Goal: Information Seeking & Learning: Find specific fact

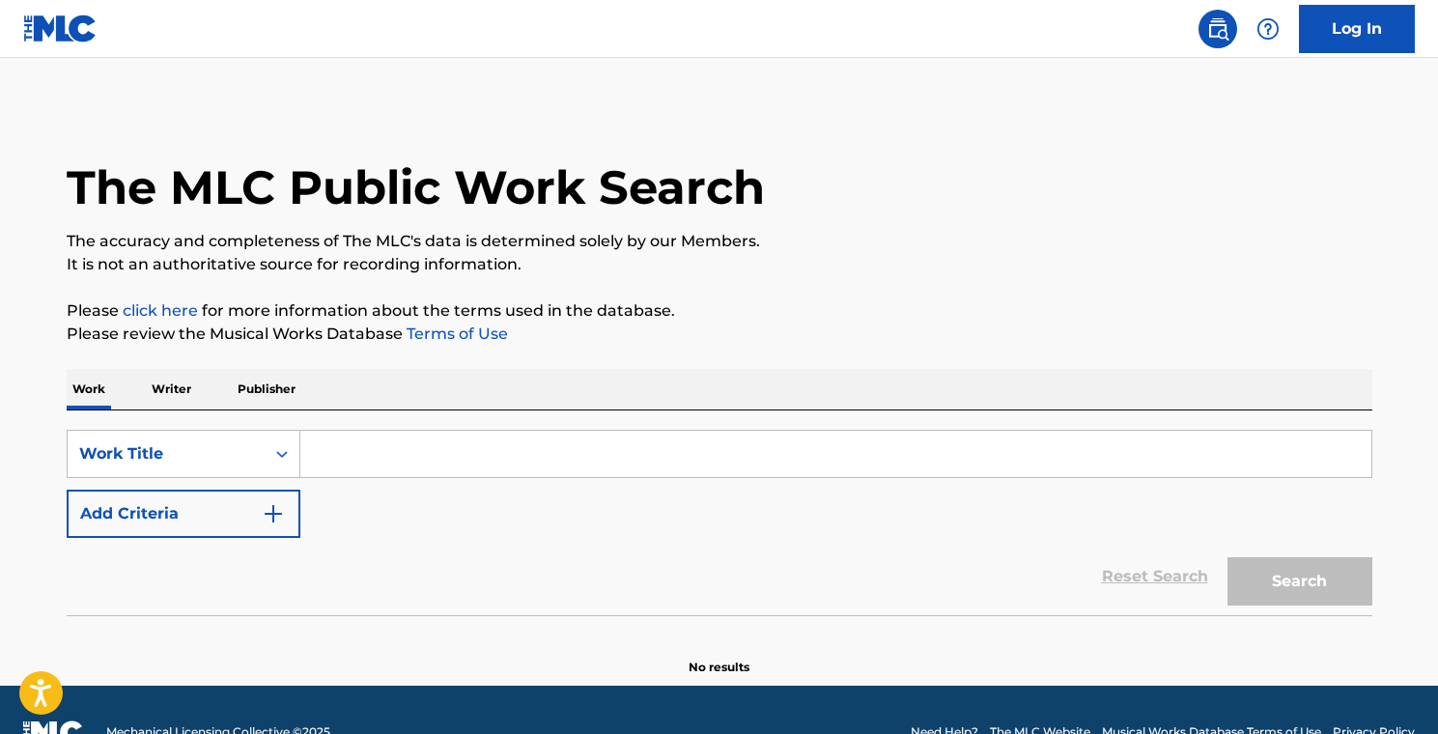
click at [349, 459] on input "Search Form" at bounding box center [835, 454] width 1071 height 46
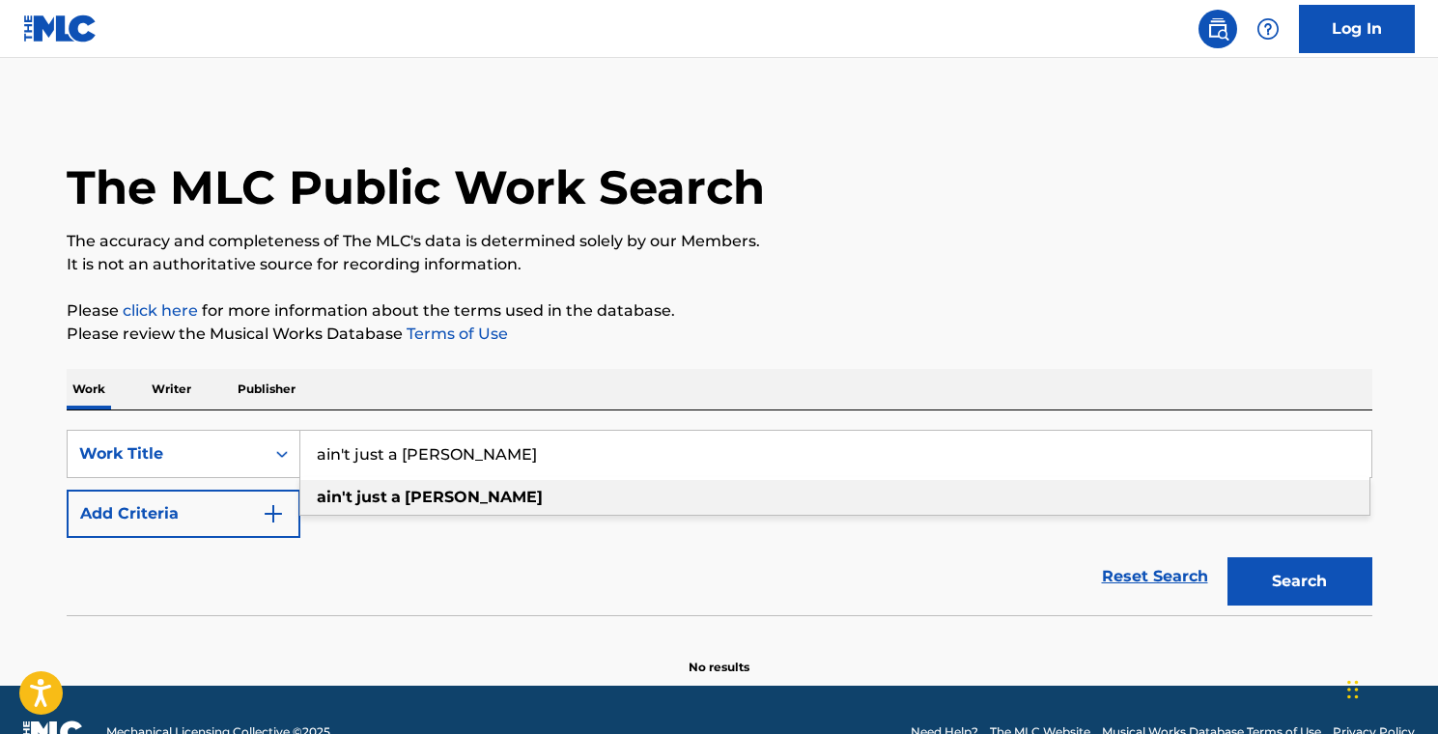
type input "ain't just a [PERSON_NAME]"
click at [415, 498] on strong "[PERSON_NAME]" at bounding box center [474, 497] width 138 height 18
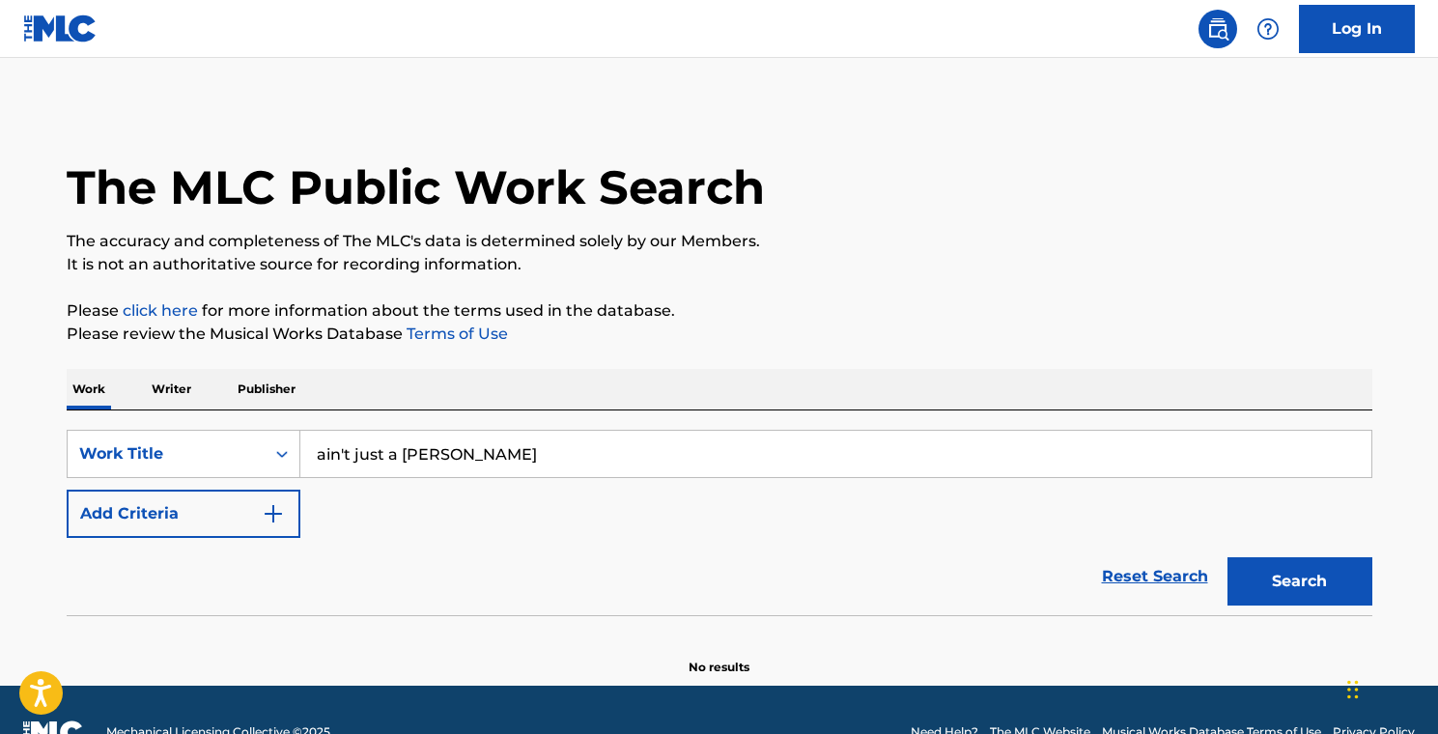
click at [1276, 585] on button "Search" at bounding box center [1300, 581] width 145 height 48
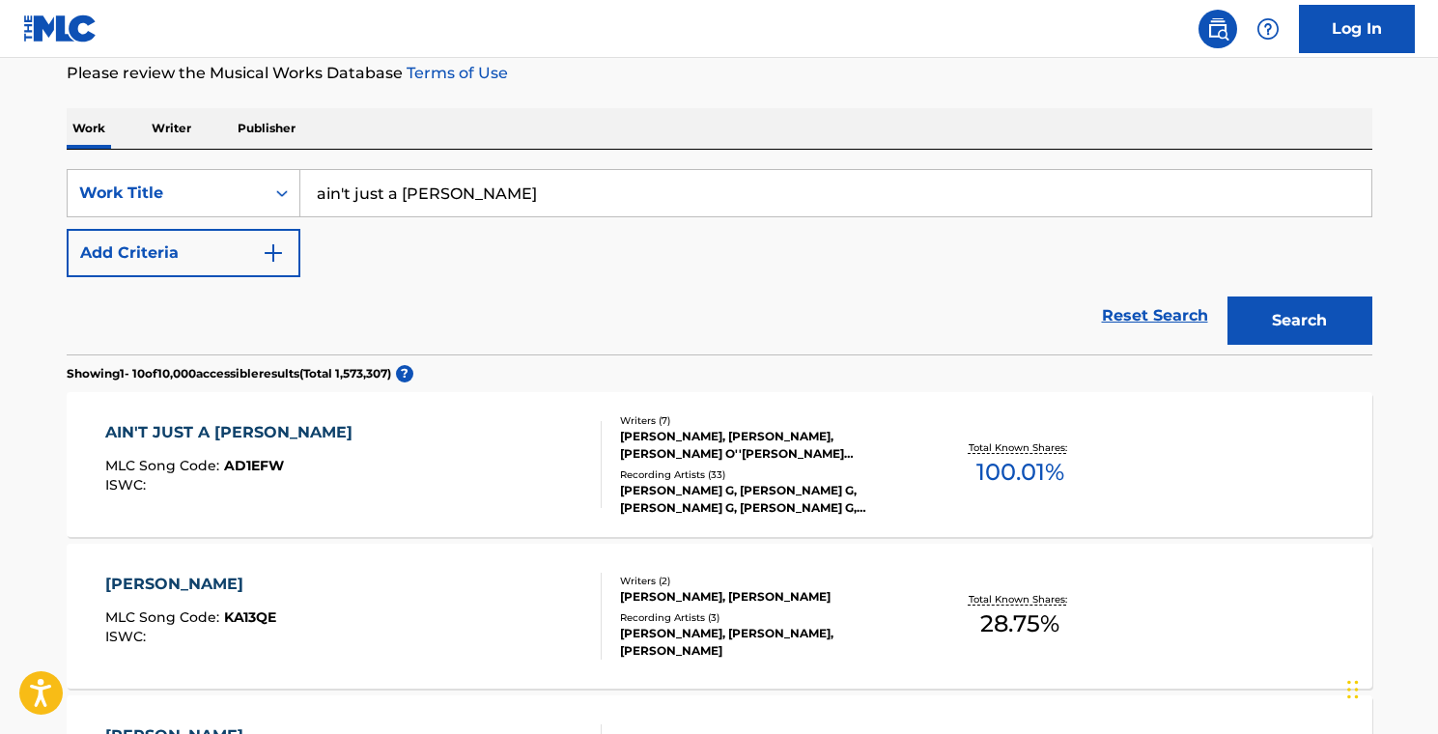
scroll to position [385, 0]
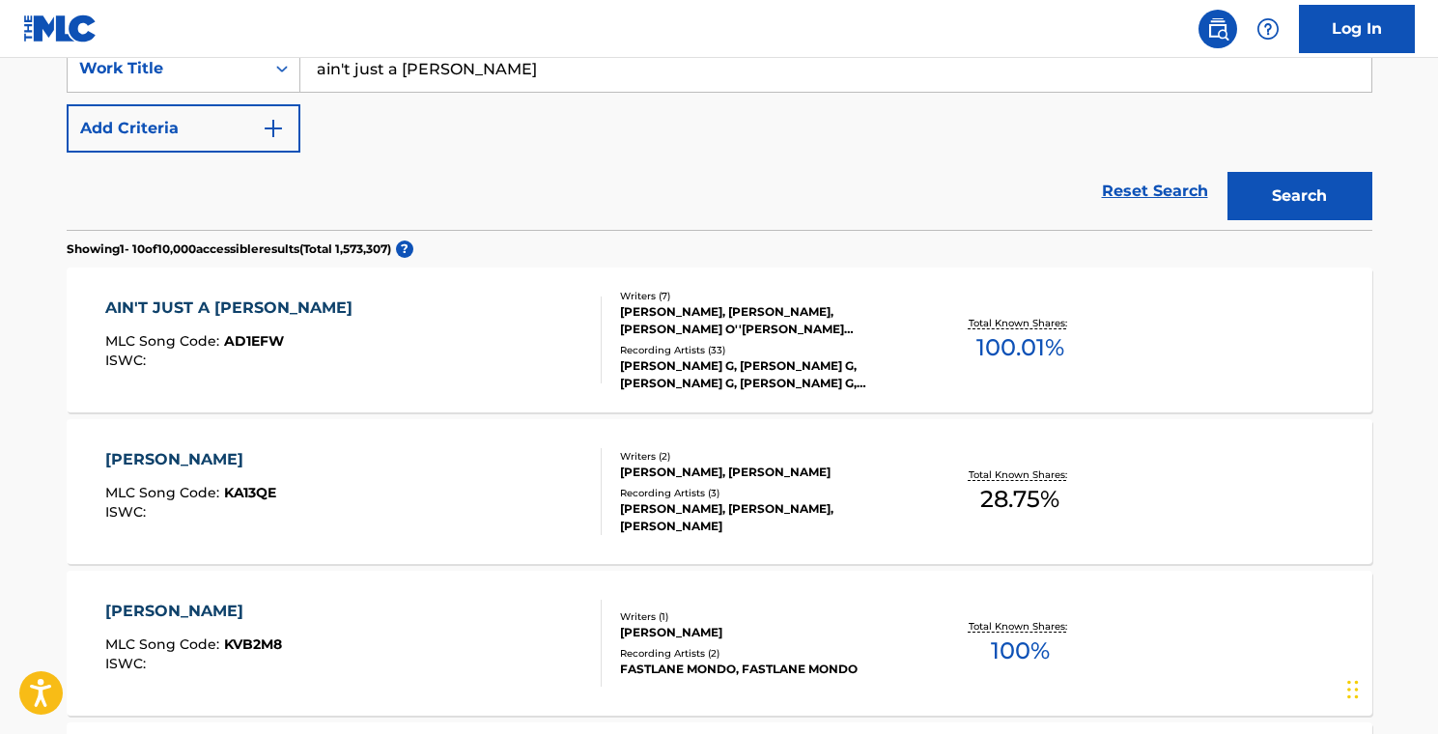
click at [919, 332] on div "Total Known Shares: 100.01 %" at bounding box center [1020, 340] width 217 height 59
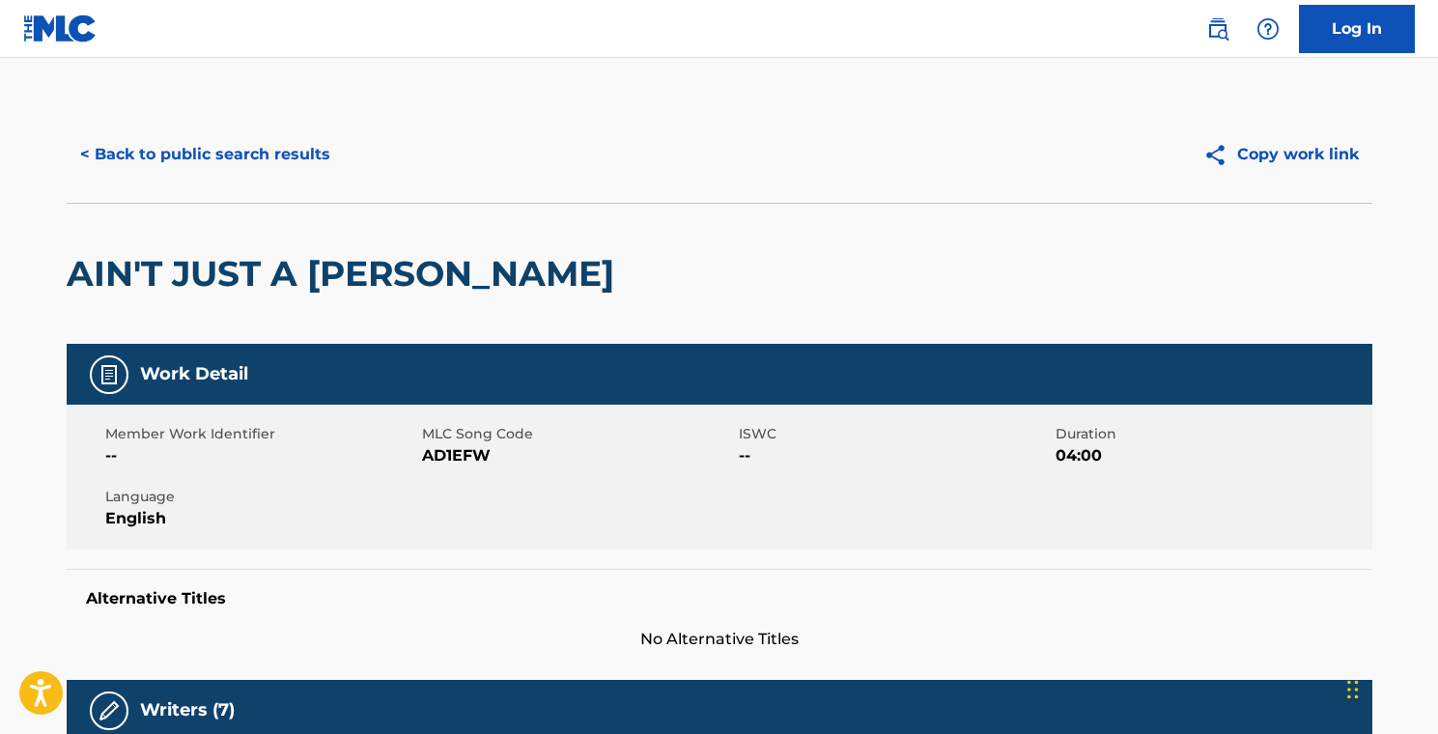
click at [202, 138] on button "< Back to public search results" at bounding box center [205, 154] width 277 height 48
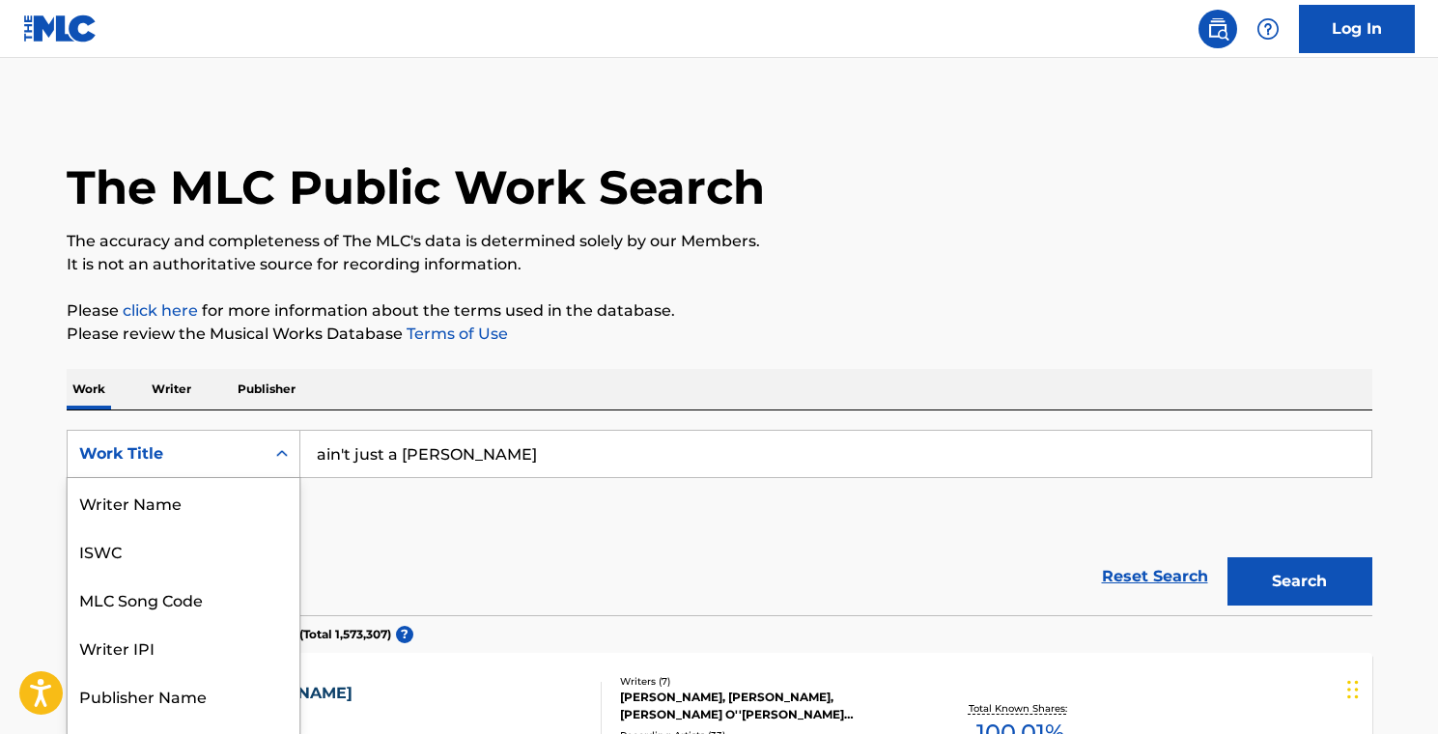
scroll to position [32, 0]
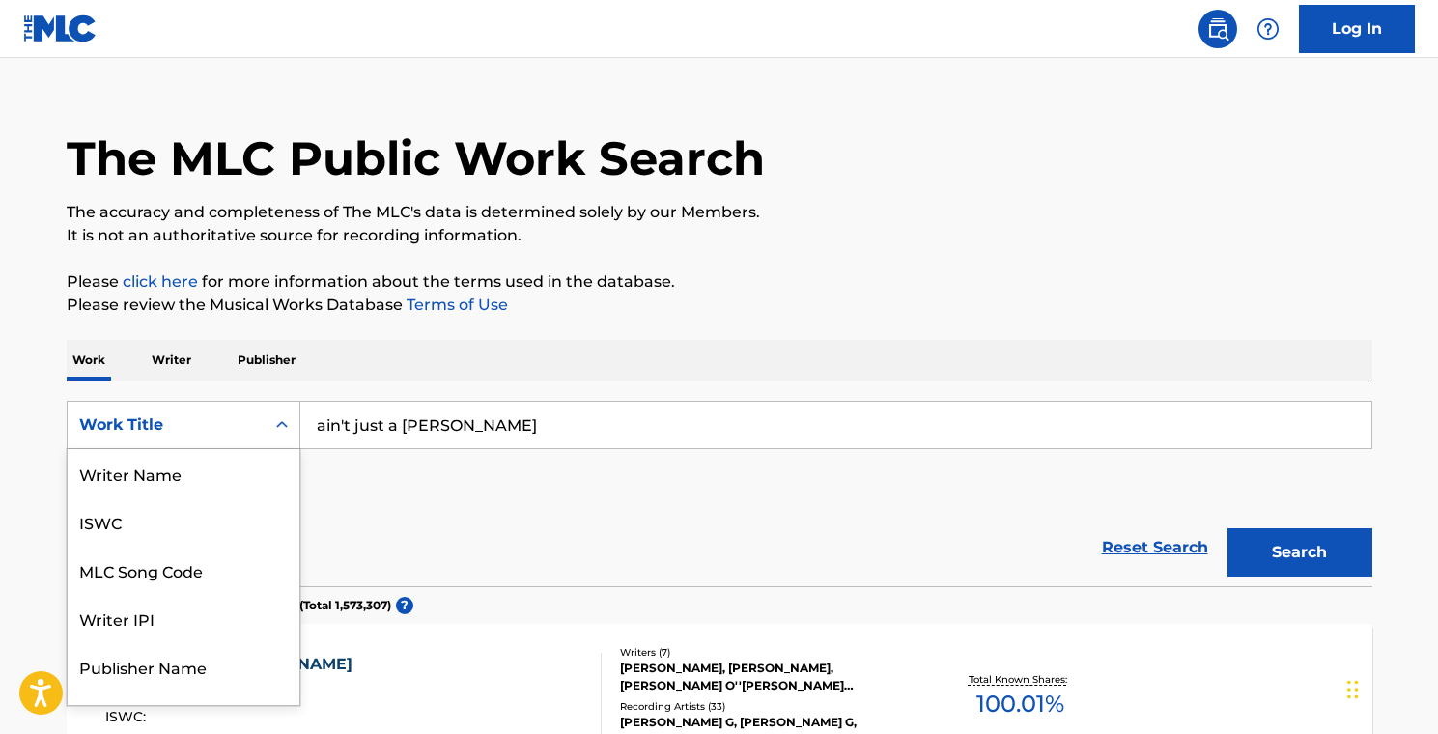
click at [283, 449] on div "Work Title selected, 8 of 8. 8 results available. Use Up and Down to choose opt…" at bounding box center [184, 425] width 234 height 48
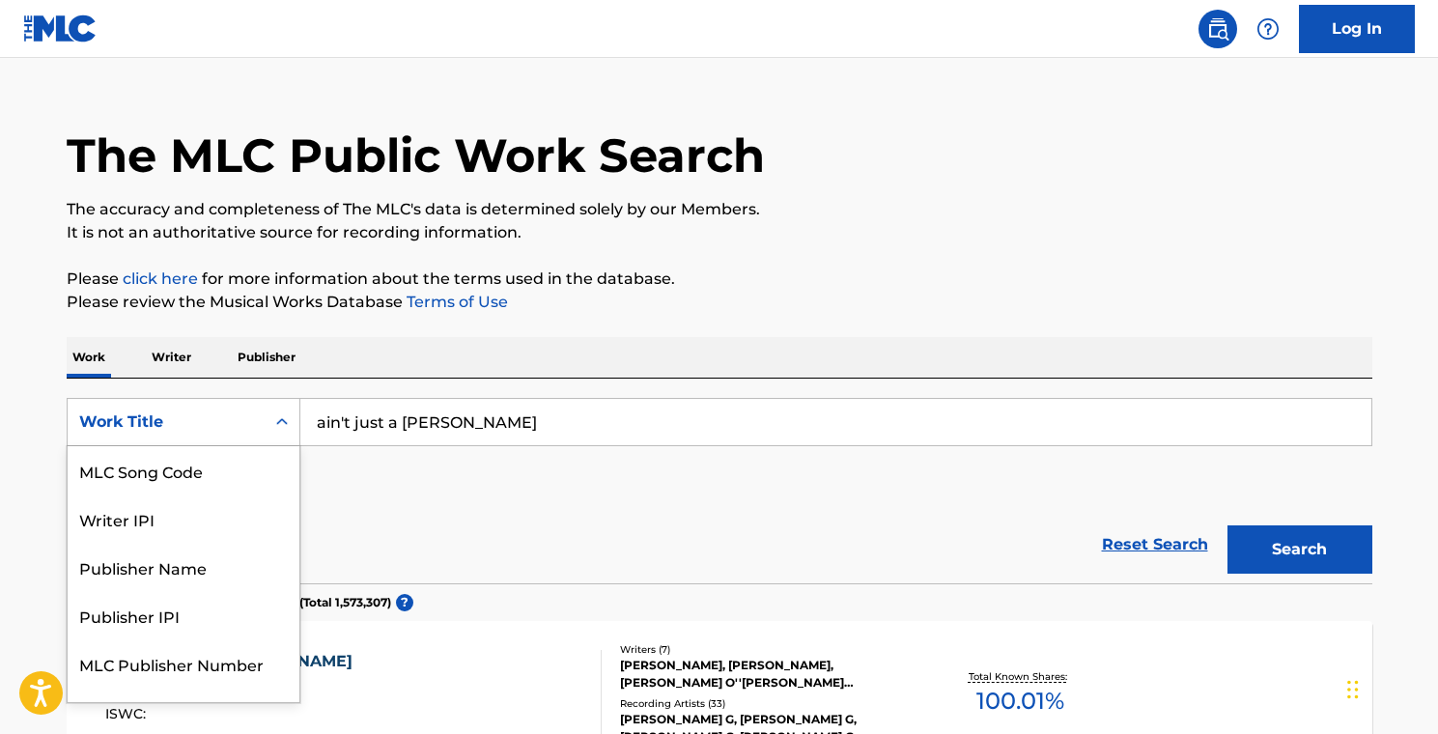
scroll to position [35, 0]
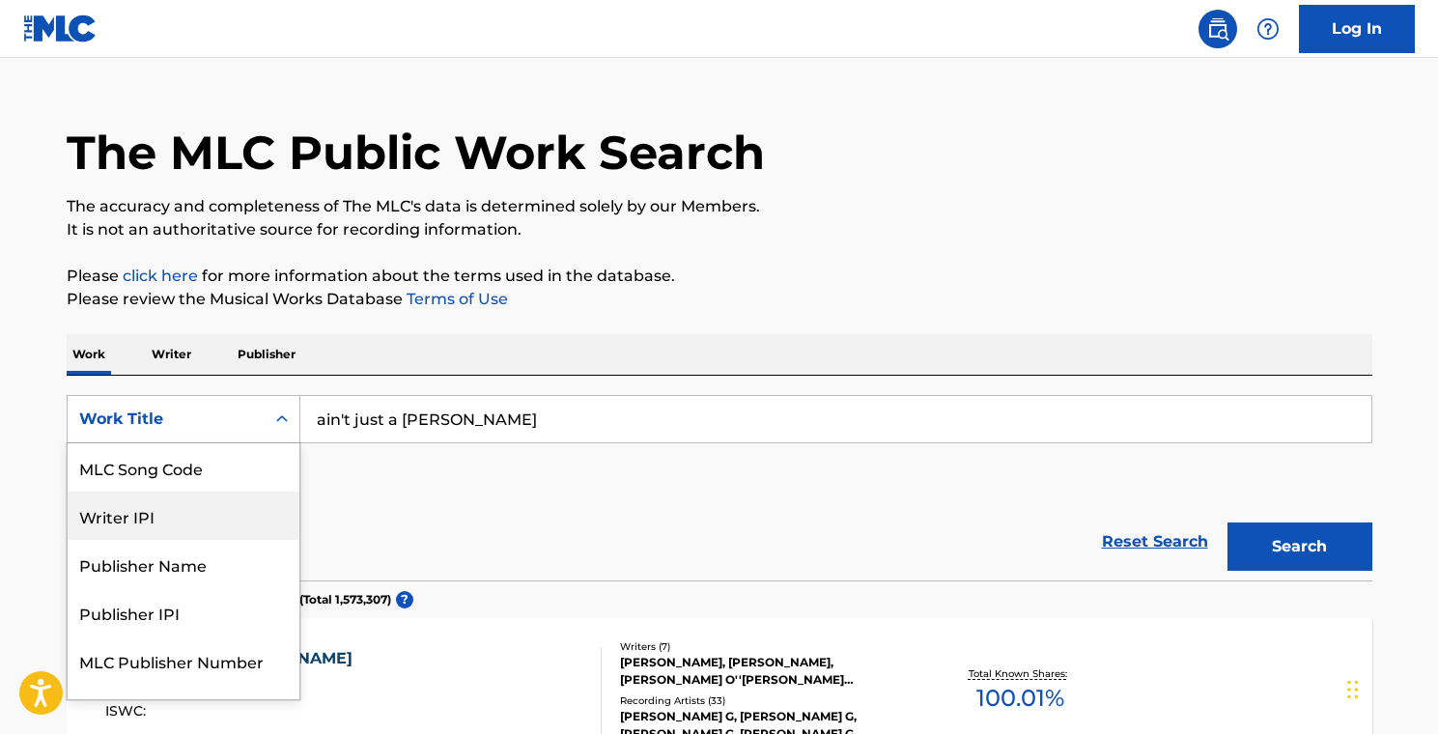
click at [230, 519] on div "Writer IPI" at bounding box center [184, 516] width 232 height 48
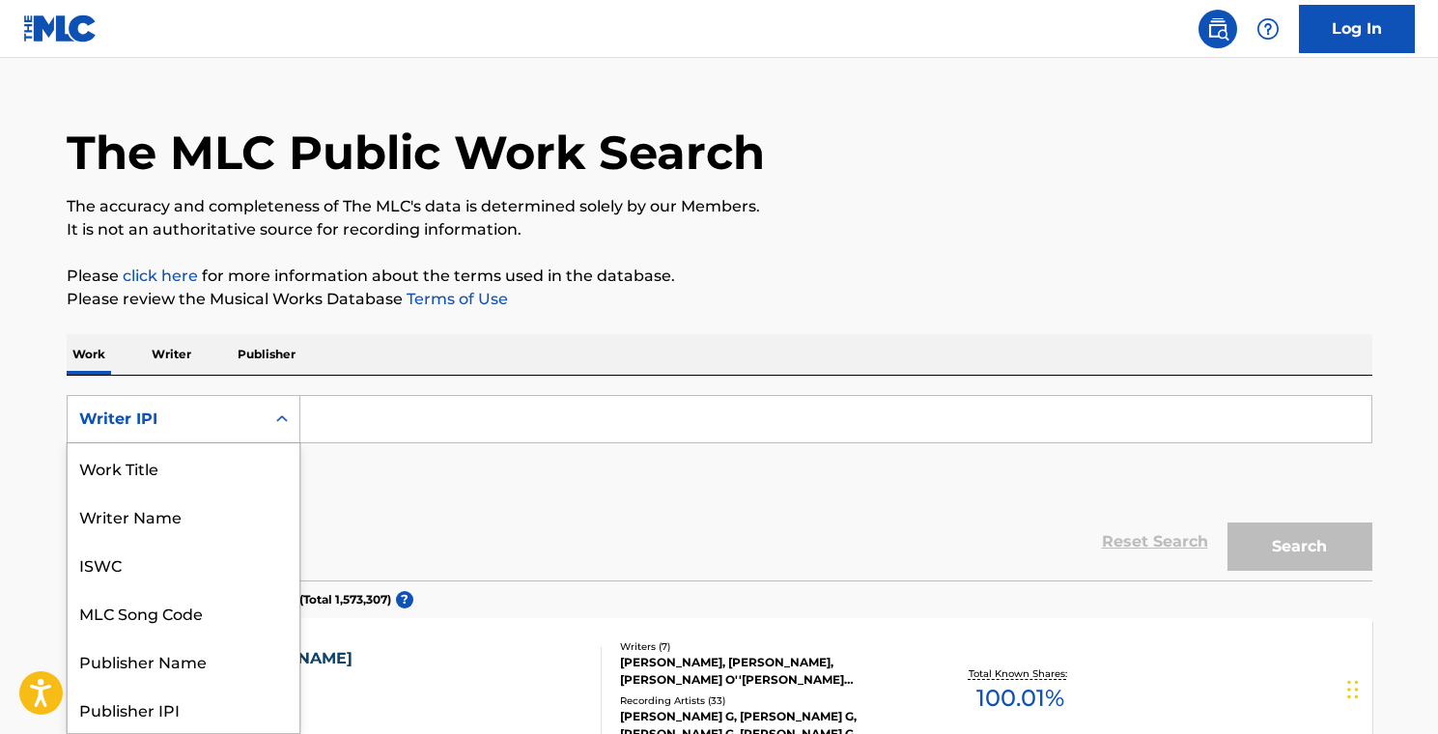
click at [276, 418] on icon "Search Form" at bounding box center [281, 419] width 19 height 19
click at [170, 710] on div "Writer IPI" at bounding box center [184, 709] width 232 height 48
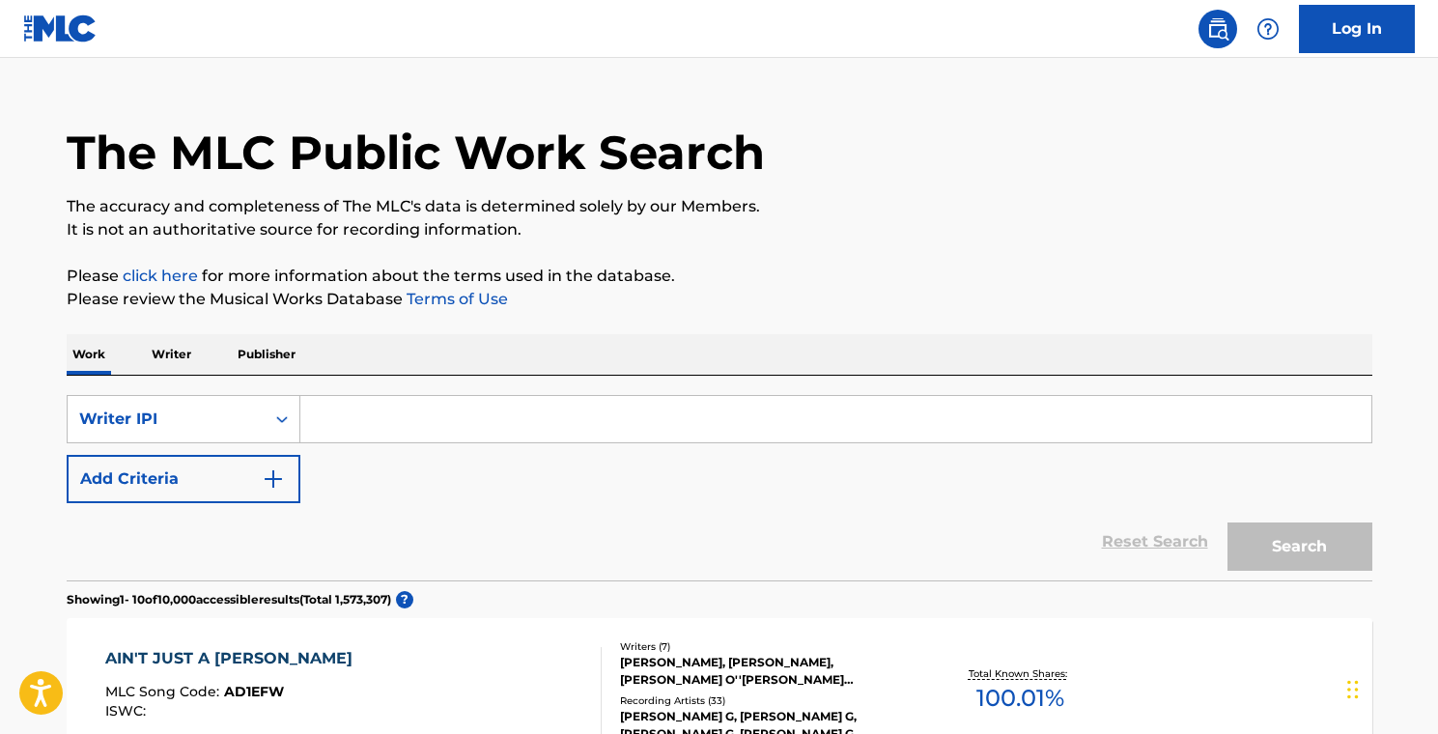
click at [335, 427] on input "Search Form" at bounding box center [835, 419] width 1071 height 46
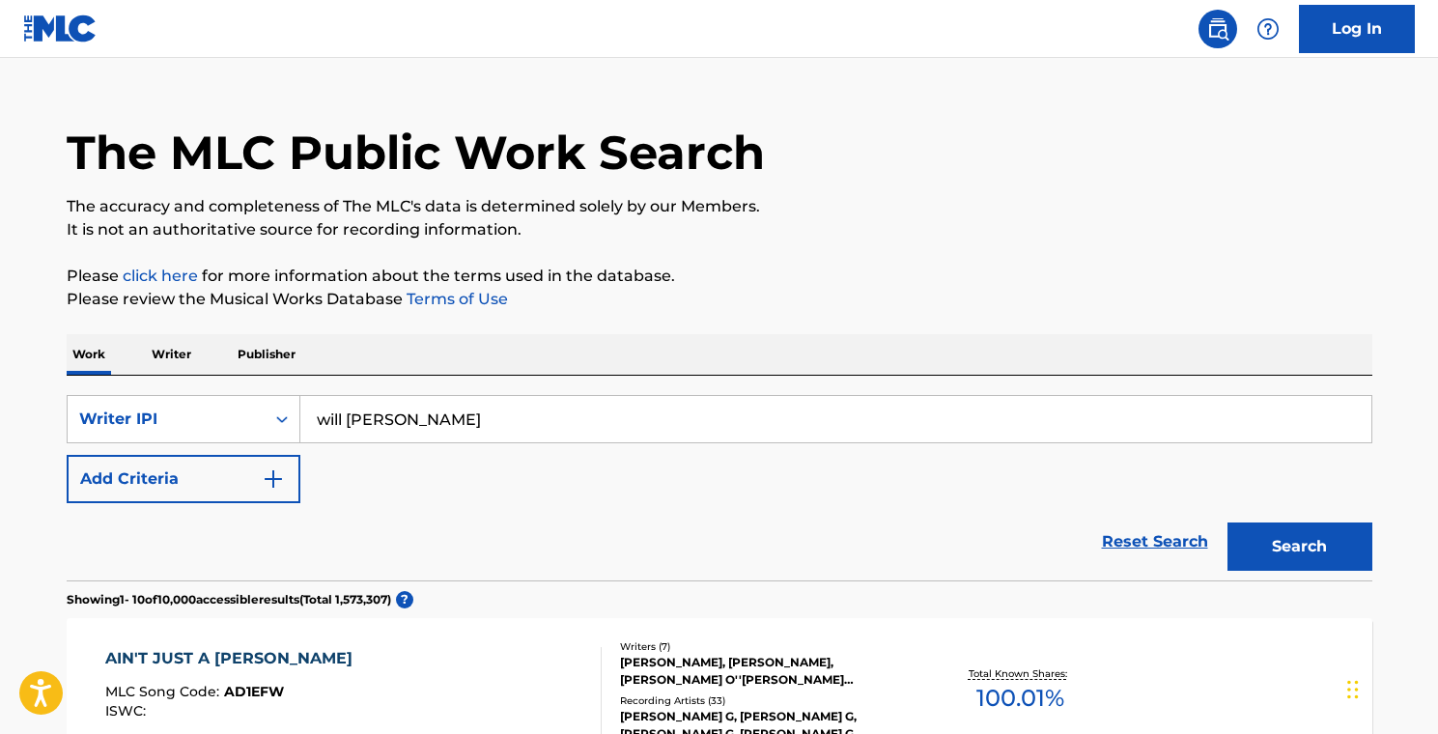
type input "will [PERSON_NAME]"
click at [1228, 523] on button "Search" at bounding box center [1300, 547] width 145 height 48
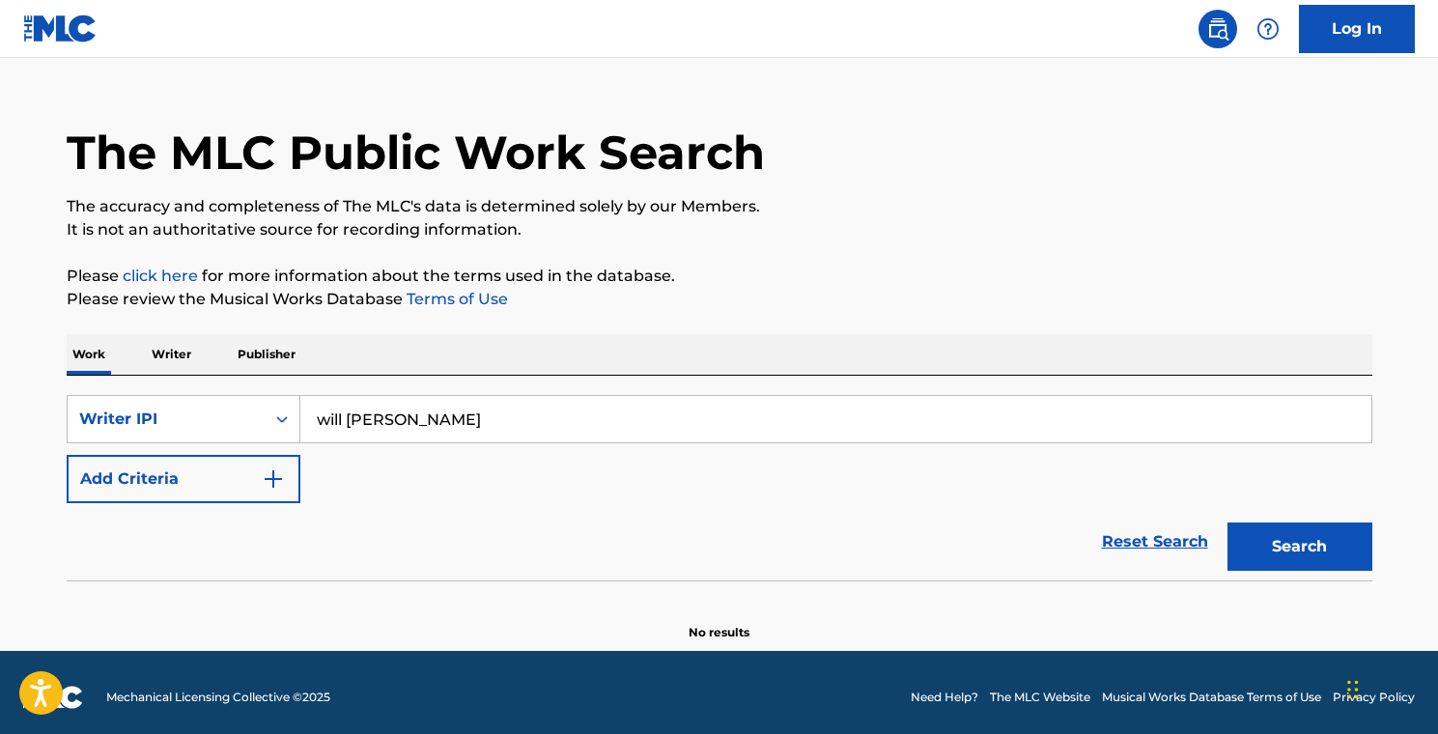
click at [270, 476] on img "Search Form" at bounding box center [273, 478] width 23 height 23
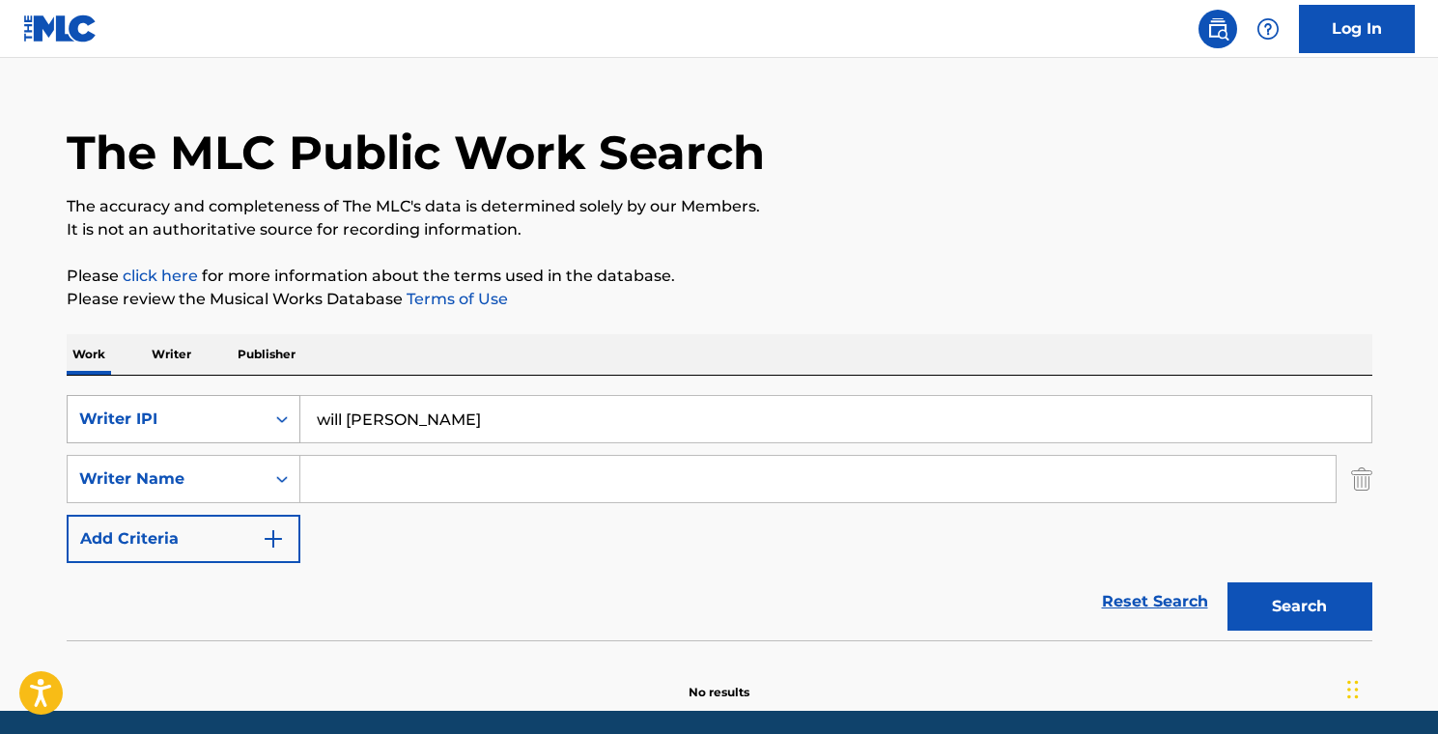
drag, startPoint x: 408, startPoint y: 425, endPoint x: 290, endPoint y: 418, distance: 118.0
click at [290, 418] on div "SearchWithCriteriae7364f36-b290-4c89-b422-261080faef46 Writer IPI [PERSON_NAME]" at bounding box center [720, 419] width 1306 height 48
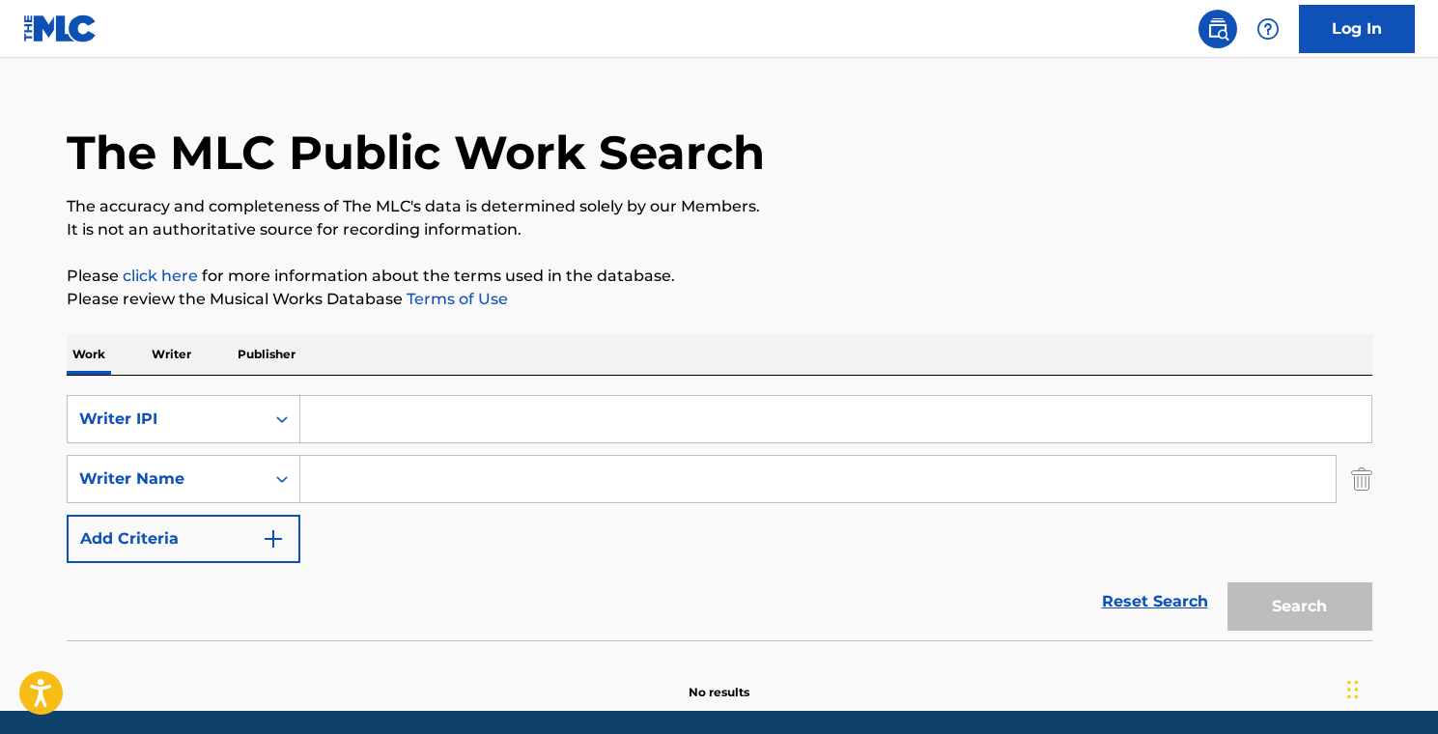
click at [326, 472] on input "Search Form" at bounding box center [817, 479] width 1035 height 46
type input "will [PERSON_NAME]"
click at [1293, 594] on div "Search" at bounding box center [1295, 601] width 155 height 77
click at [1255, 599] on div "Search" at bounding box center [1295, 601] width 155 height 77
click at [1140, 605] on link "Reset Search" at bounding box center [1155, 601] width 126 height 42
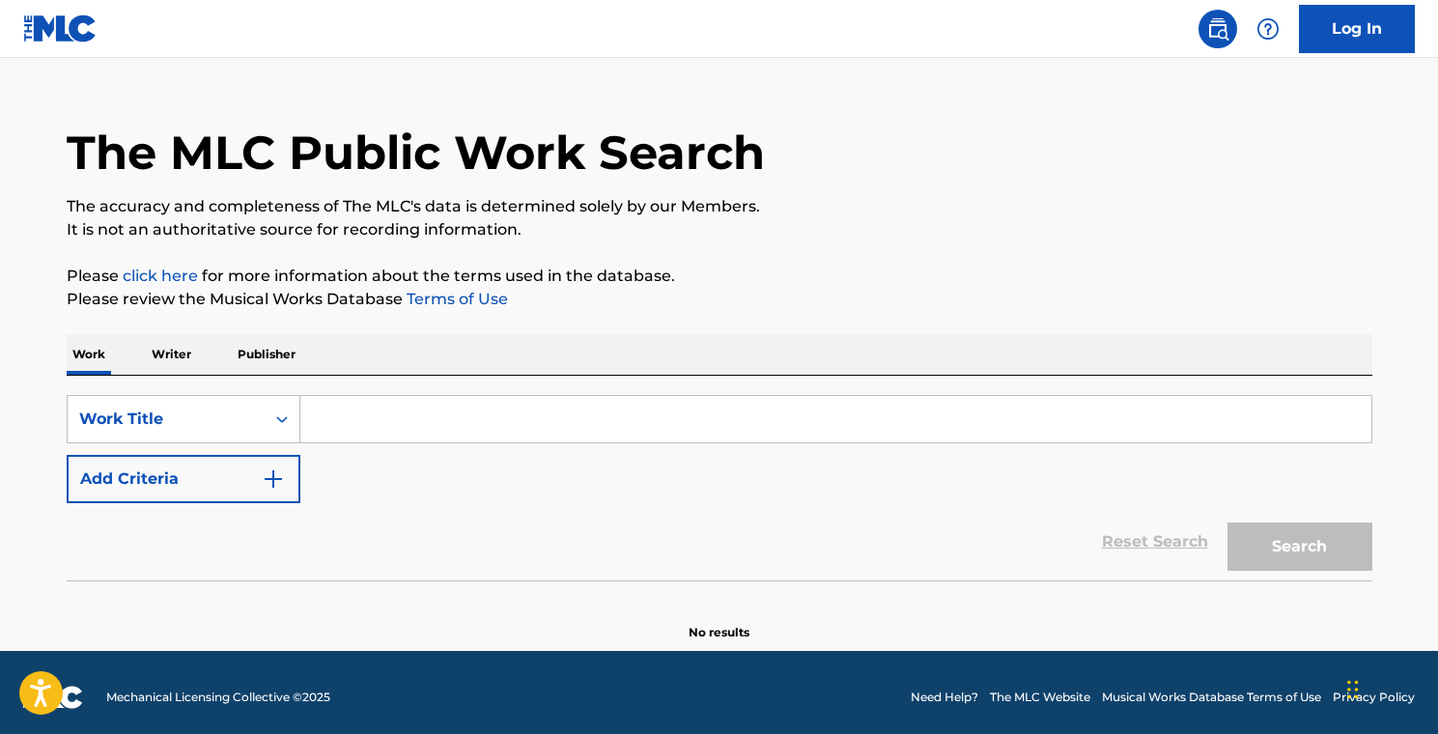
scroll to position [0, 0]
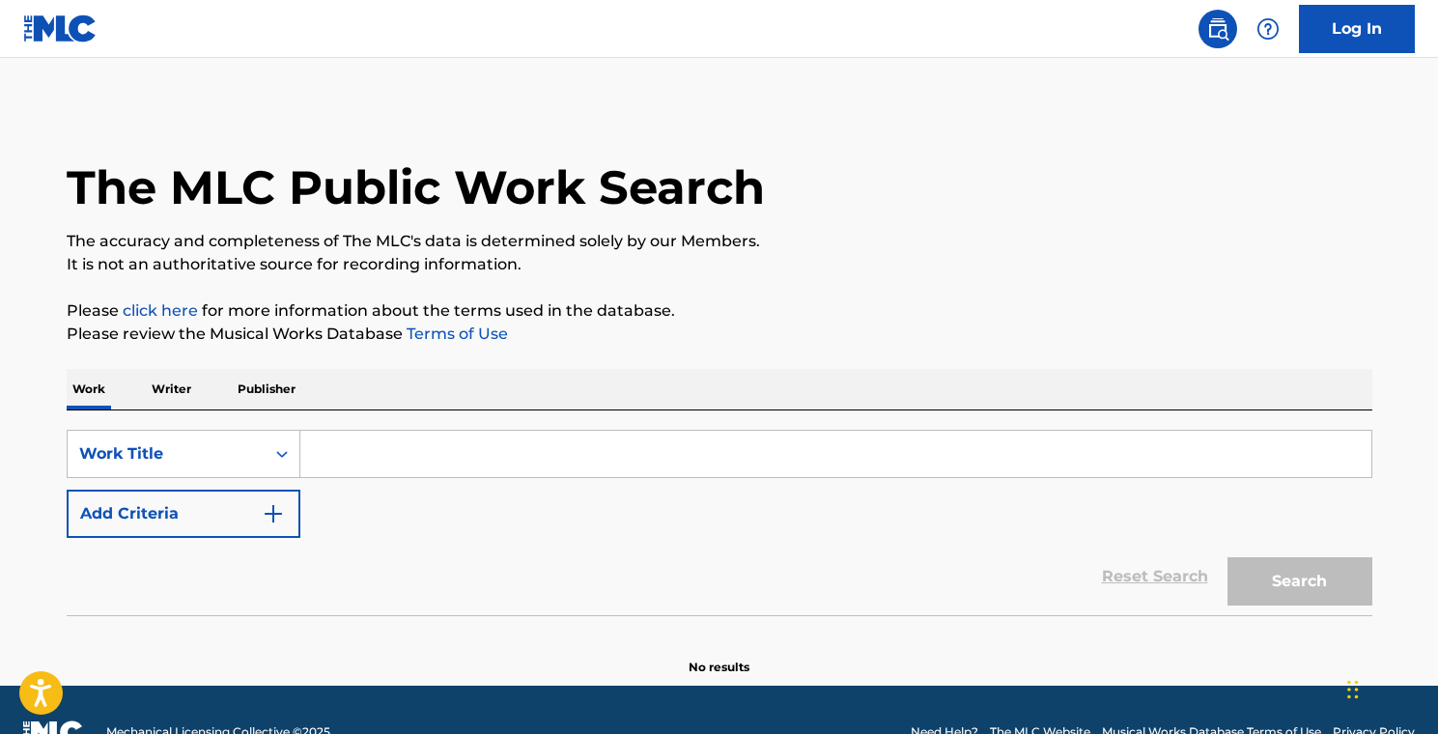
click at [166, 382] on p "Writer" at bounding box center [171, 389] width 51 height 41
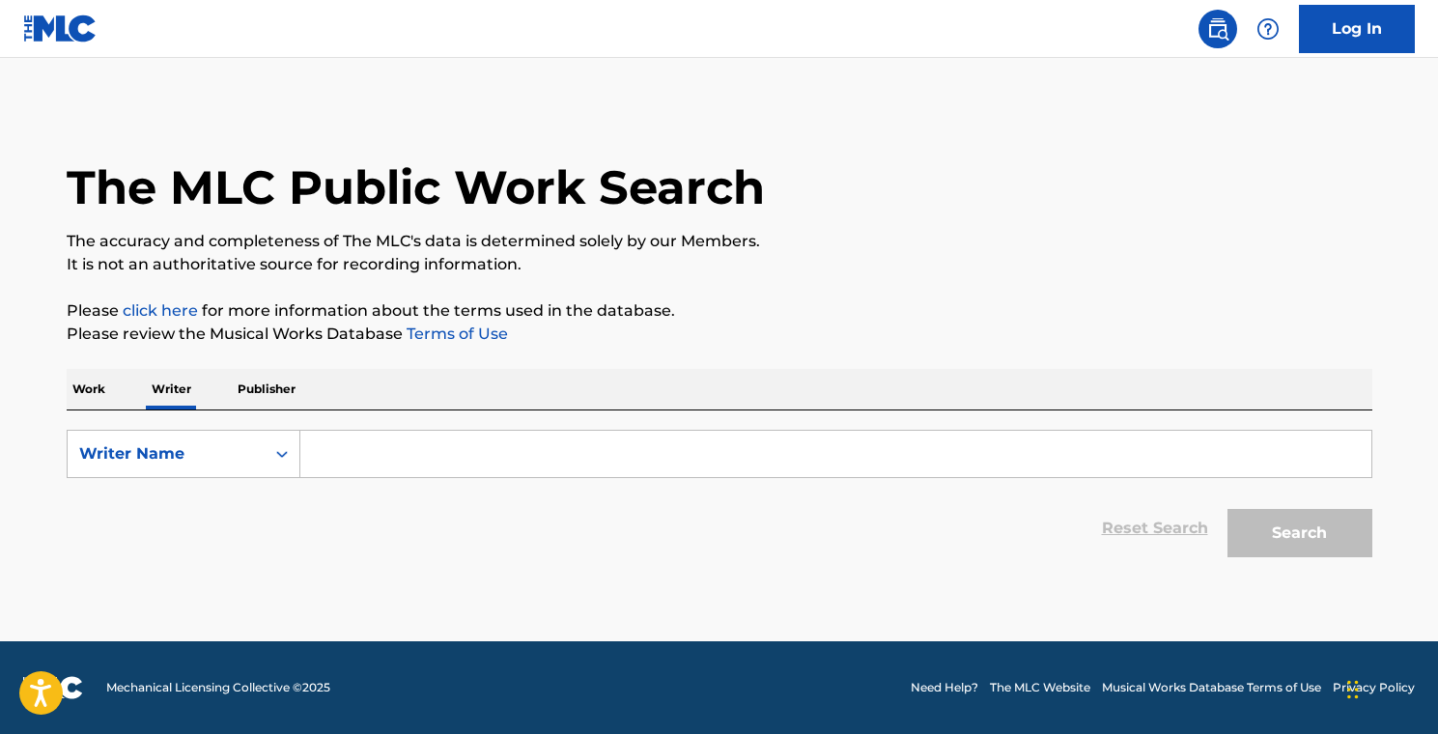
click at [345, 453] on input "Search Form" at bounding box center [835, 454] width 1071 height 46
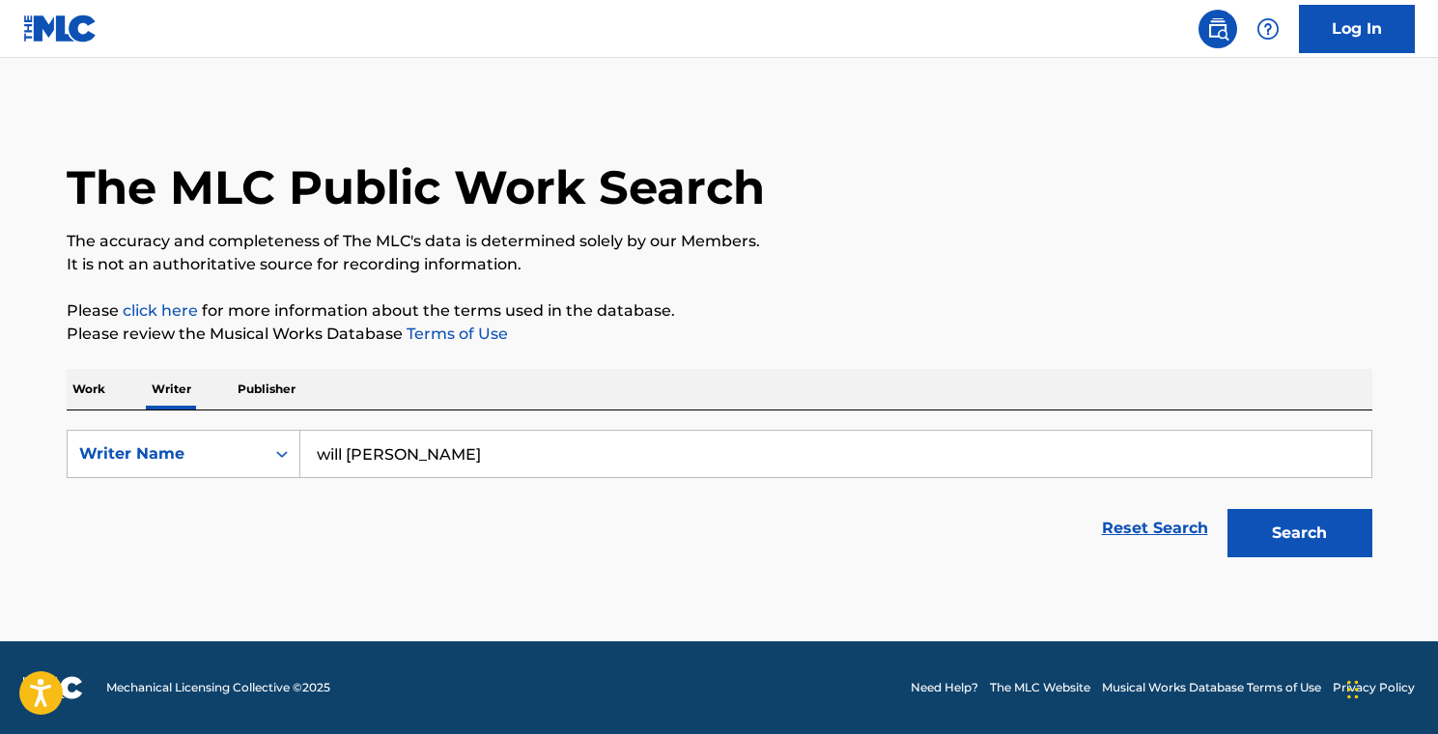
type input "will [PERSON_NAME]"
click at [1265, 516] on button "Search" at bounding box center [1300, 533] width 145 height 48
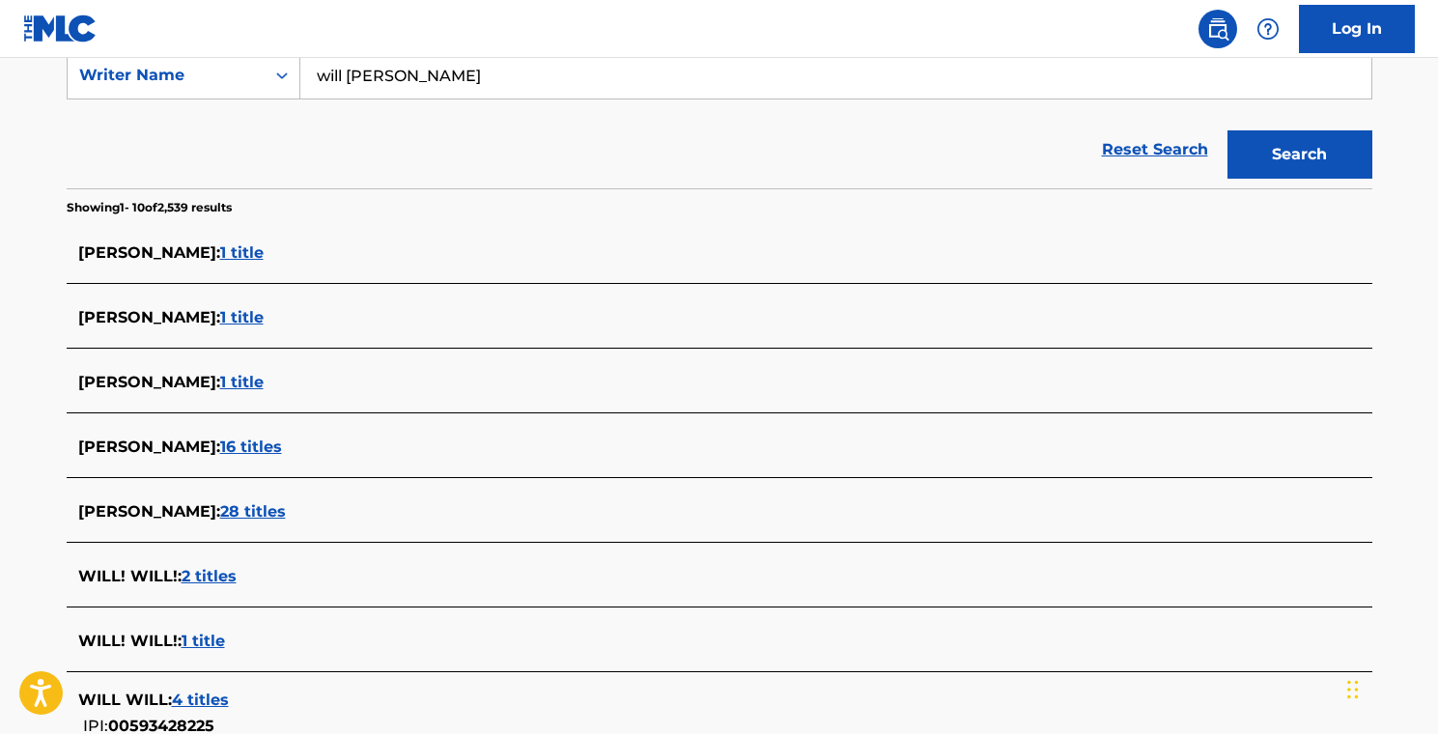
scroll to position [382, 0]
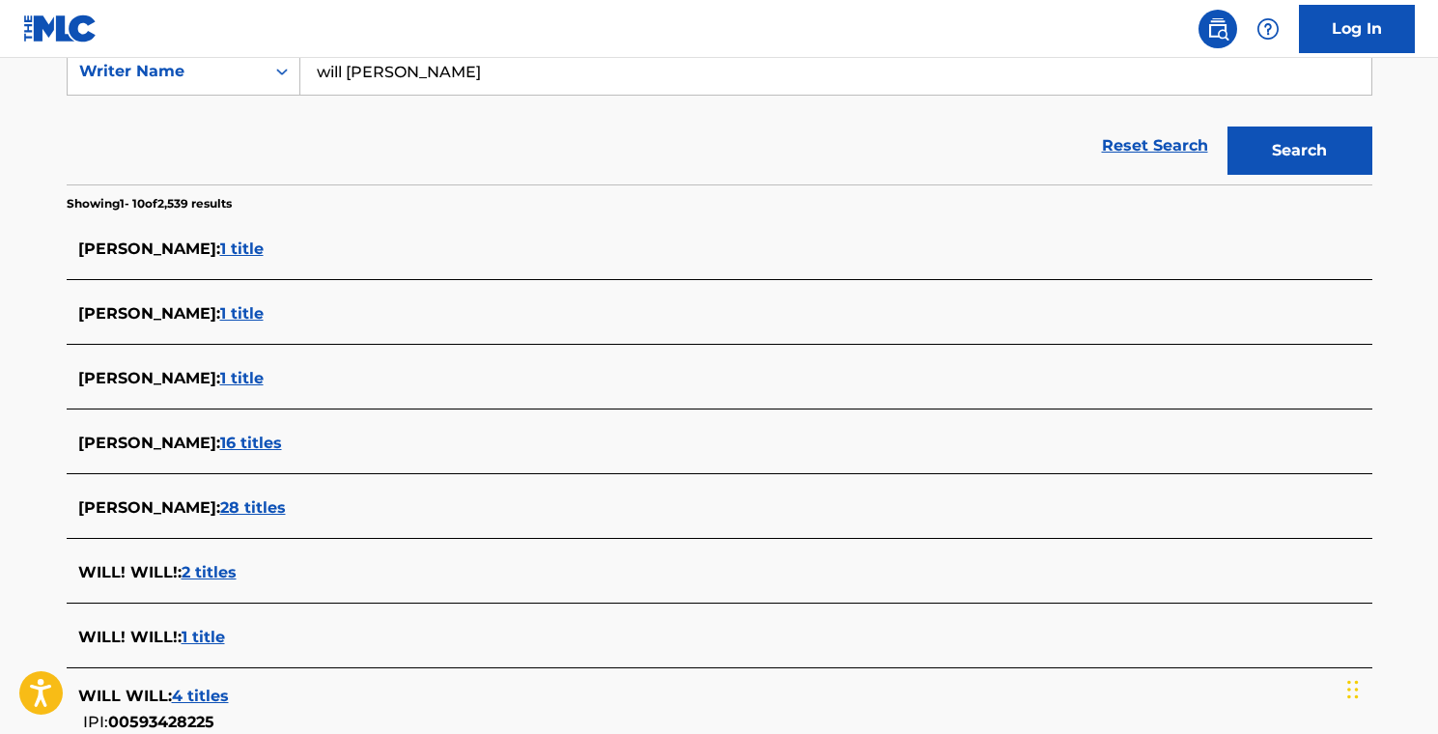
click at [240, 507] on span "28 titles" at bounding box center [253, 507] width 66 height 18
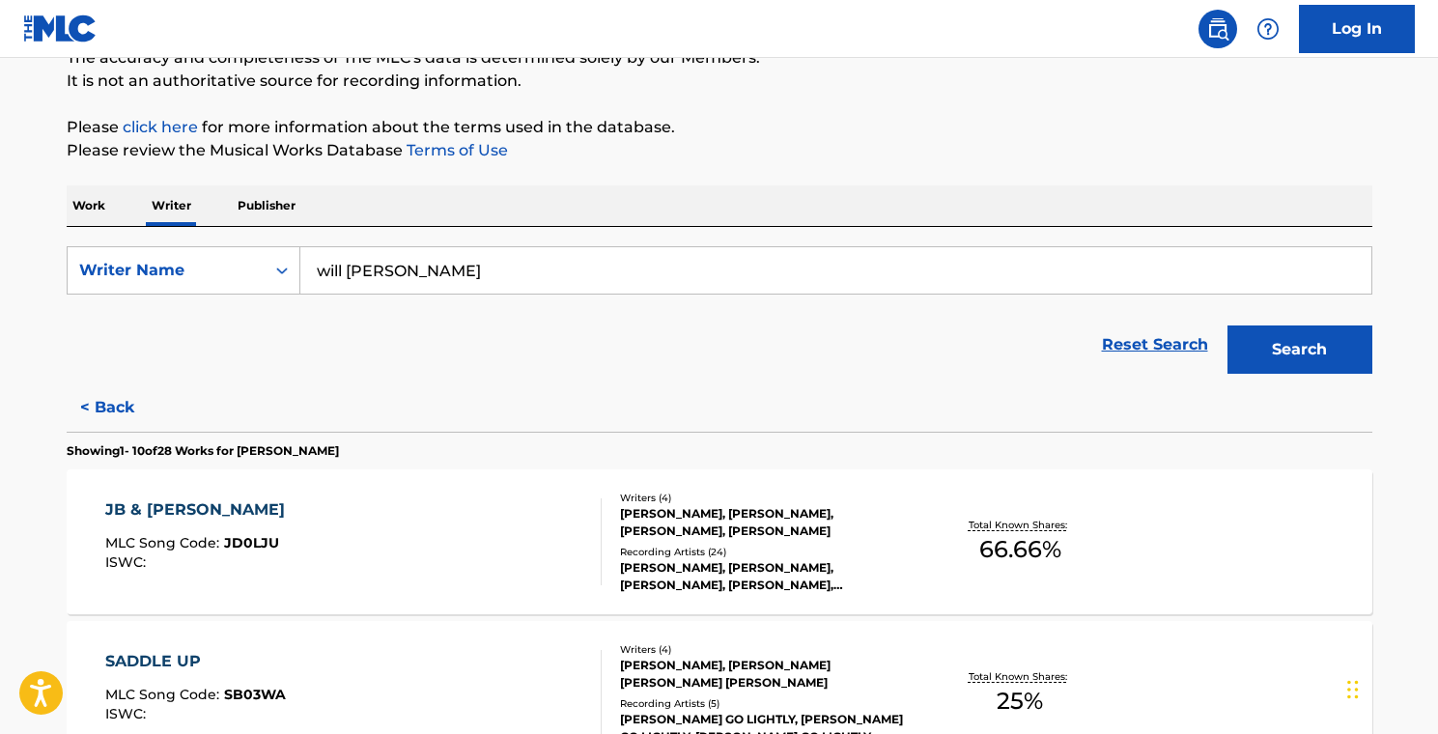
scroll to position [210, 0]
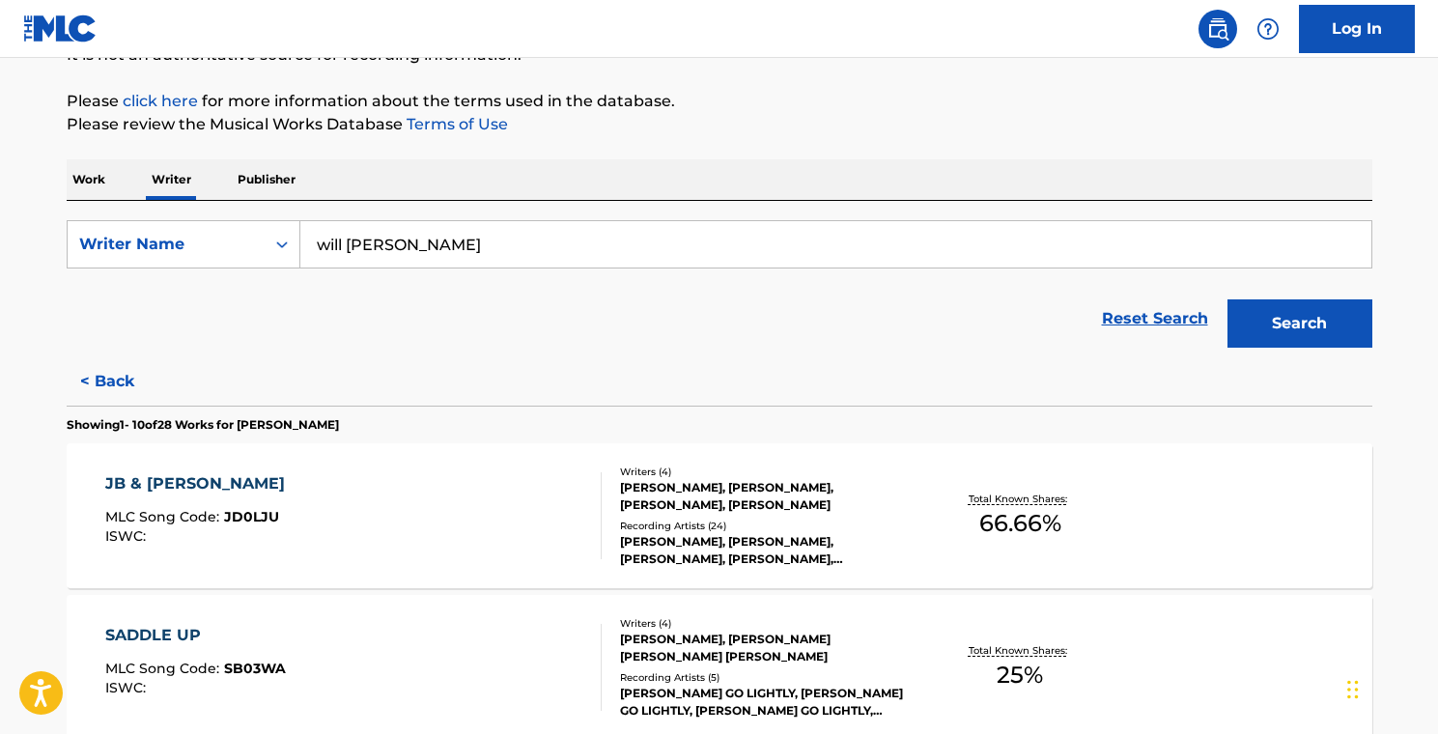
click at [746, 532] on div "Recording Artists ( 24 )" at bounding box center [766, 526] width 292 height 14
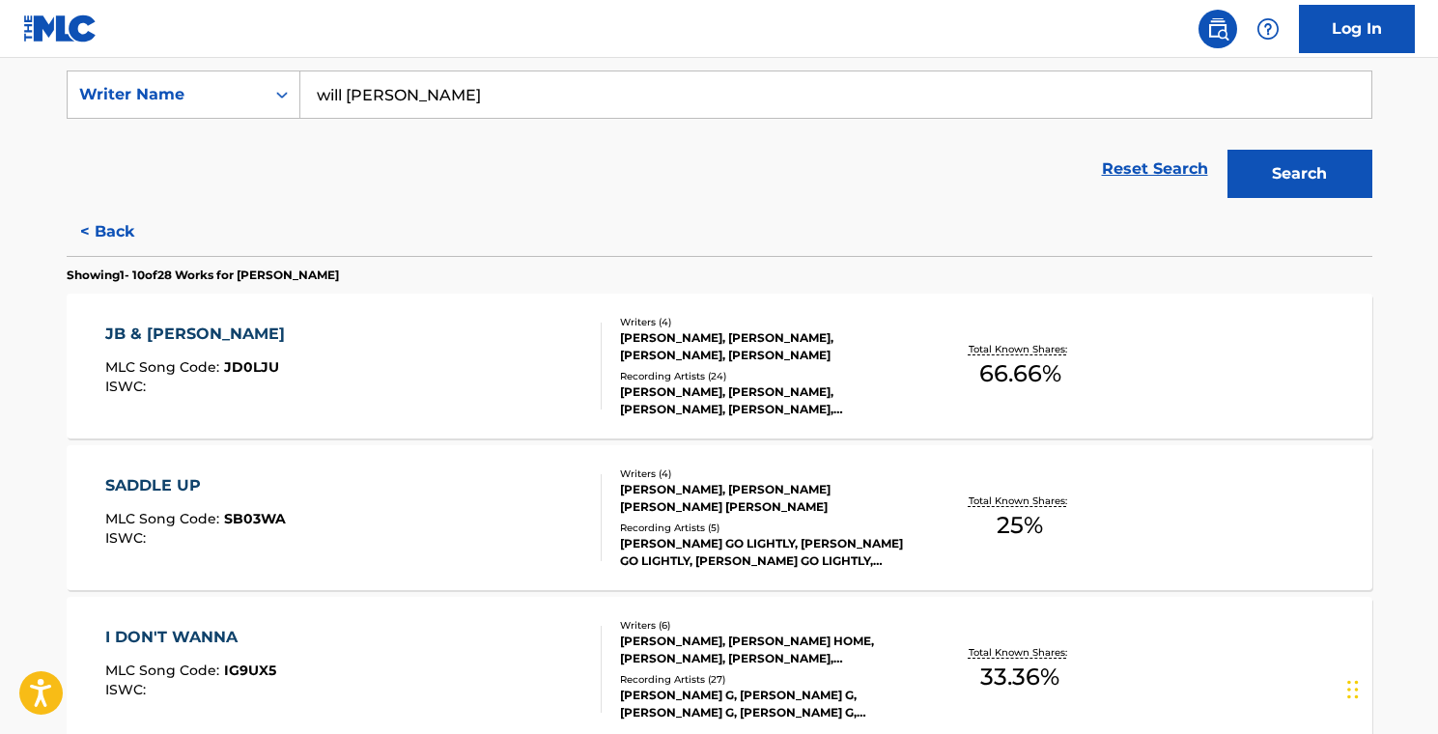
scroll to position [412, 0]
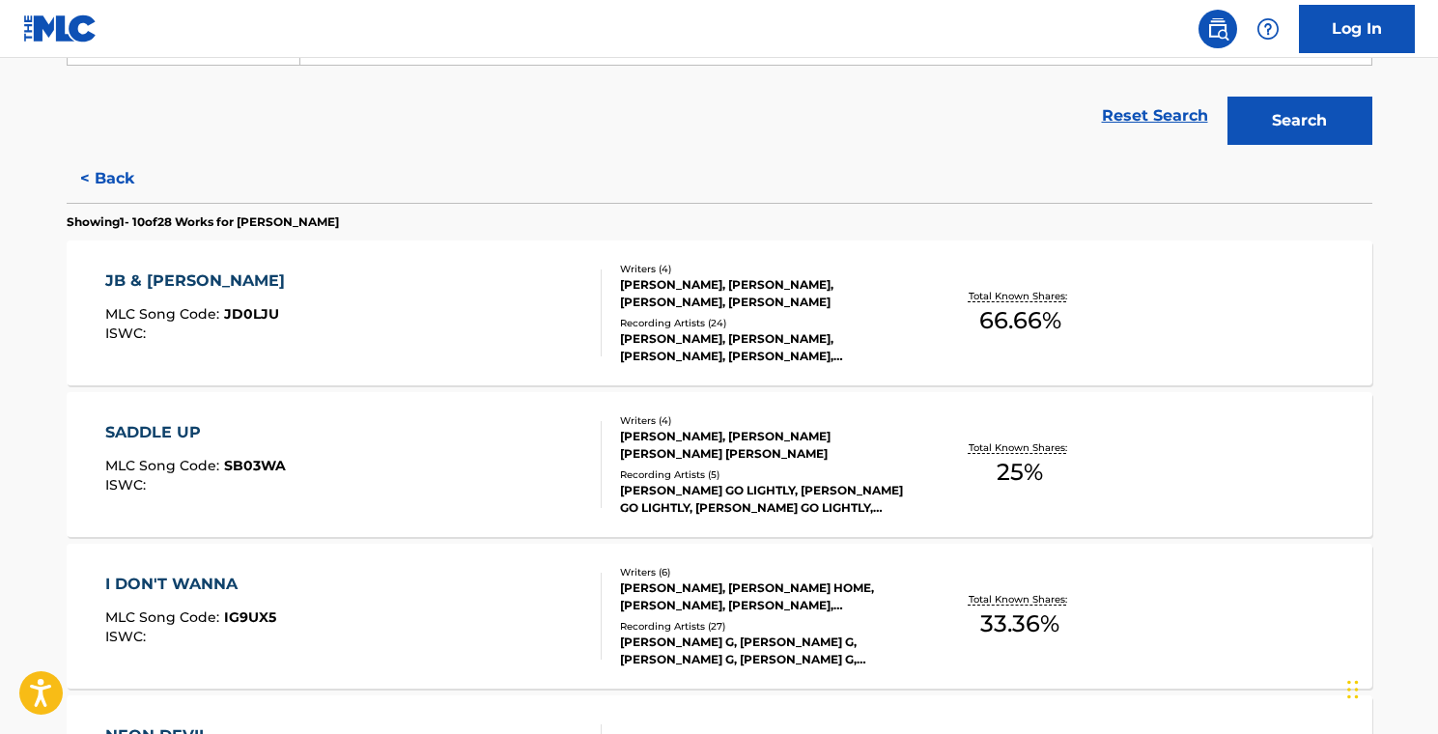
click at [447, 449] on div "SADDLE UP MLC Song Code : SB03WA ISWC :" at bounding box center [353, 464] width 496 height 87
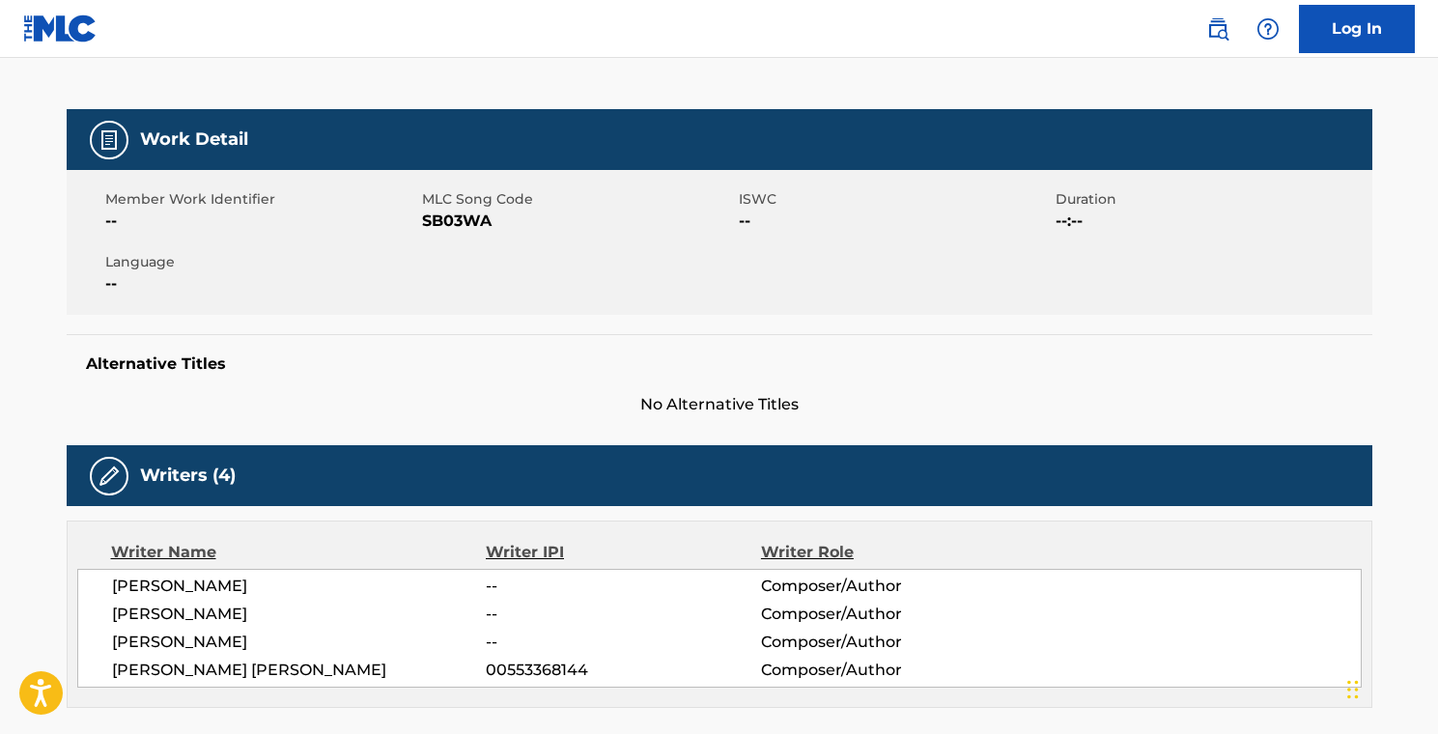
scroll to position [273, 0]
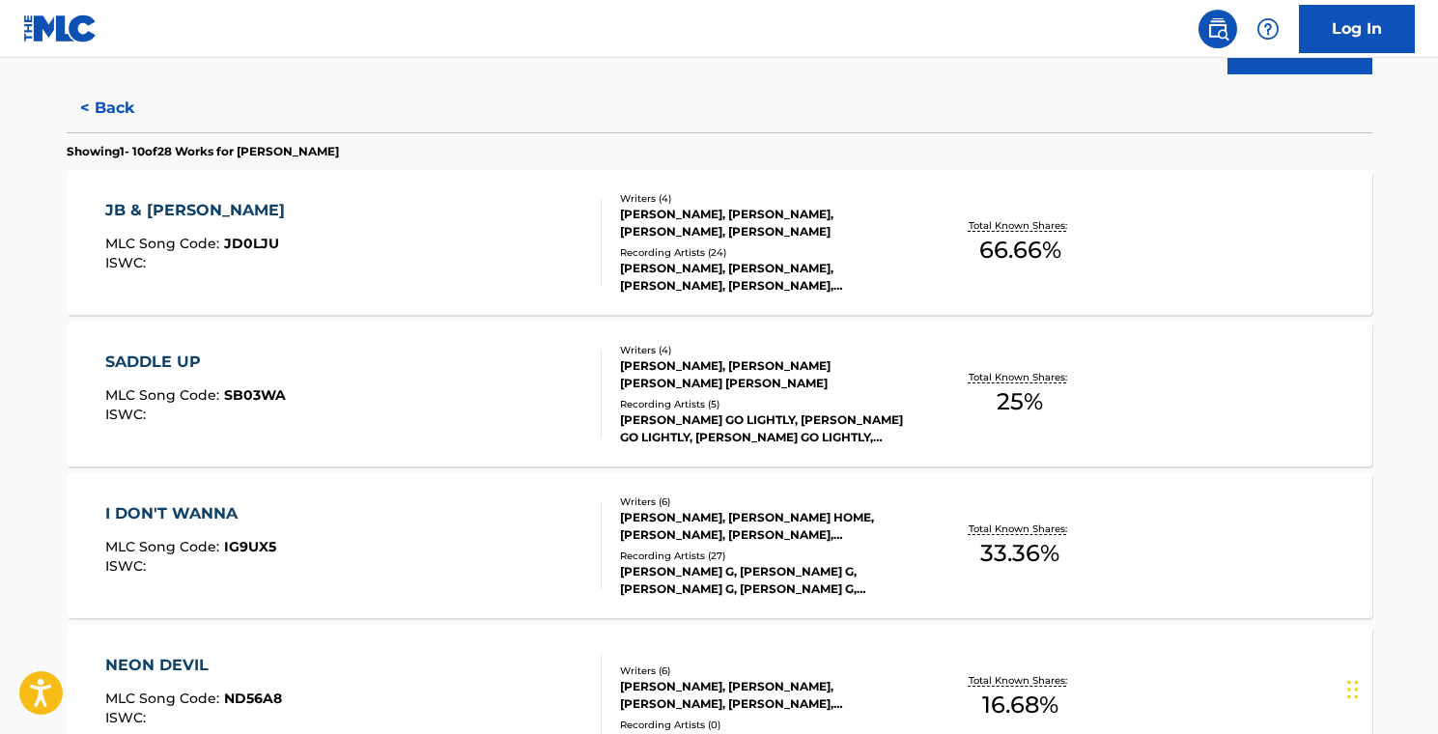
scroll to position [579, 0]
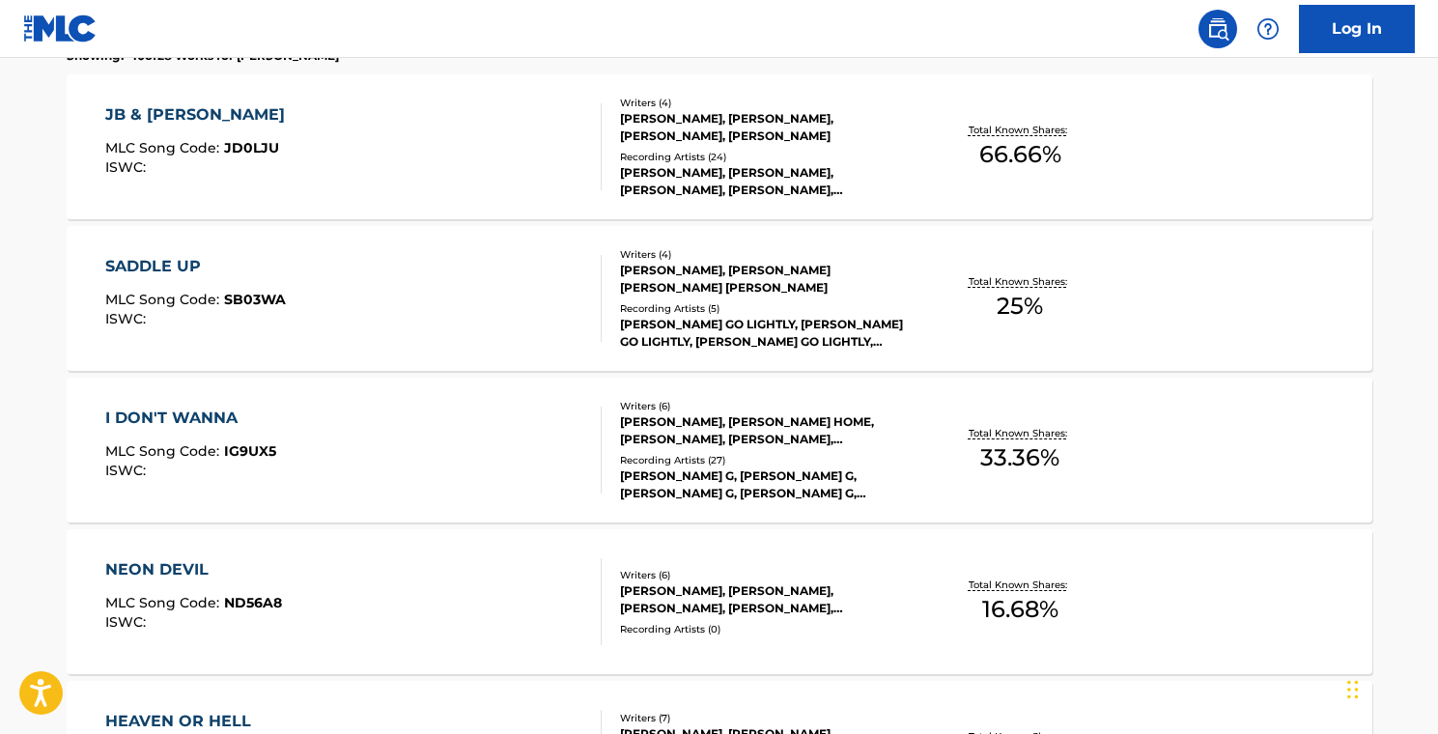
click at [507, 429] on div "I DON'T WANNA MLC Song Code : IG9UX5 ISWC :" at bounding box center [353, 450] width 496 height 87
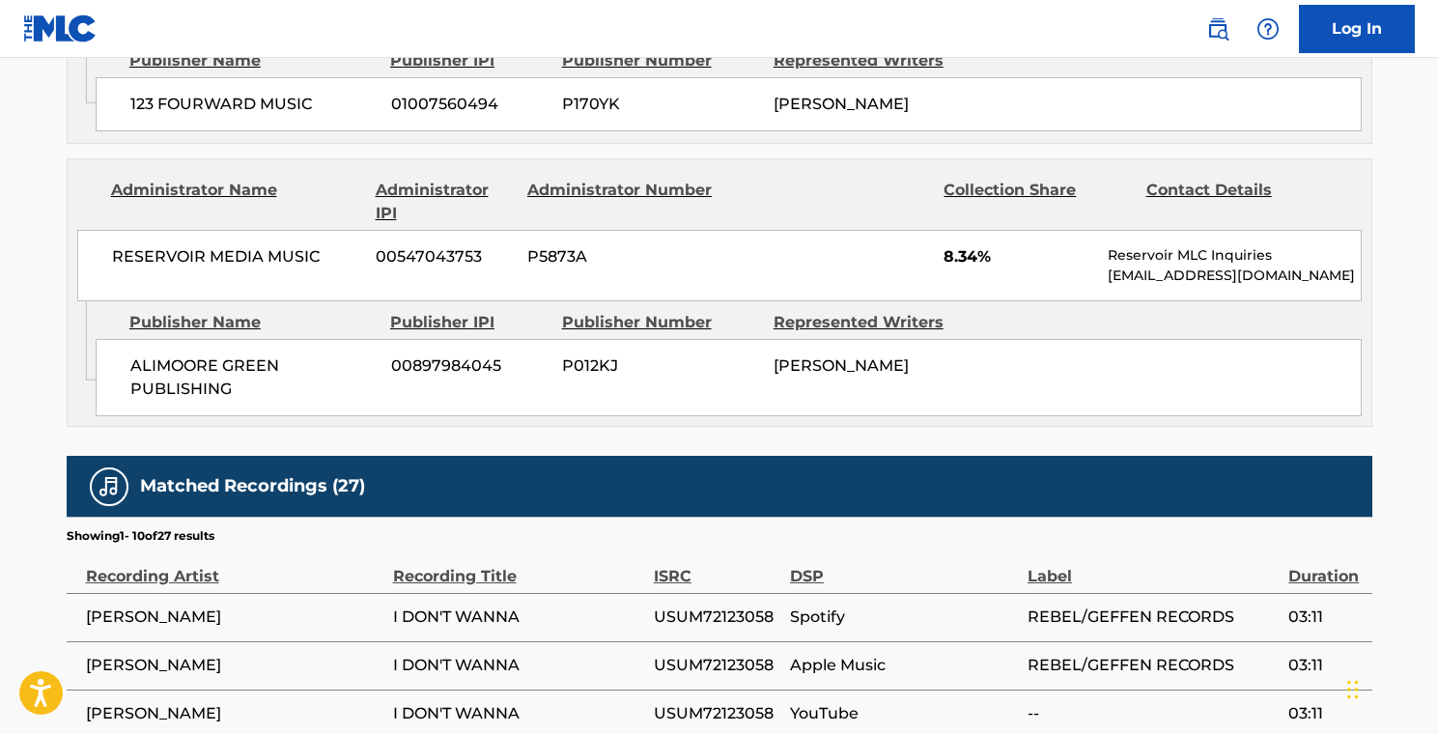
scroll to position [1343, 0]
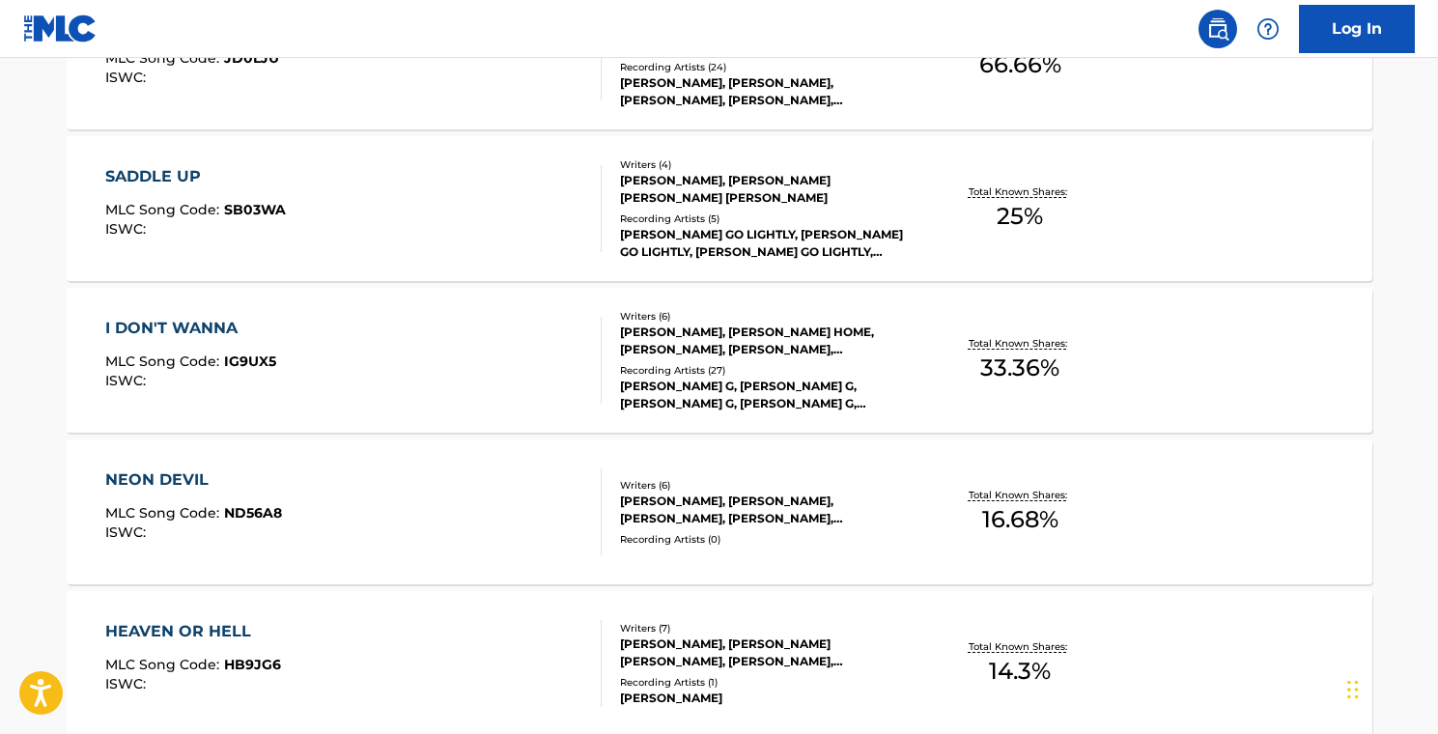
scroll to position [710, 0]
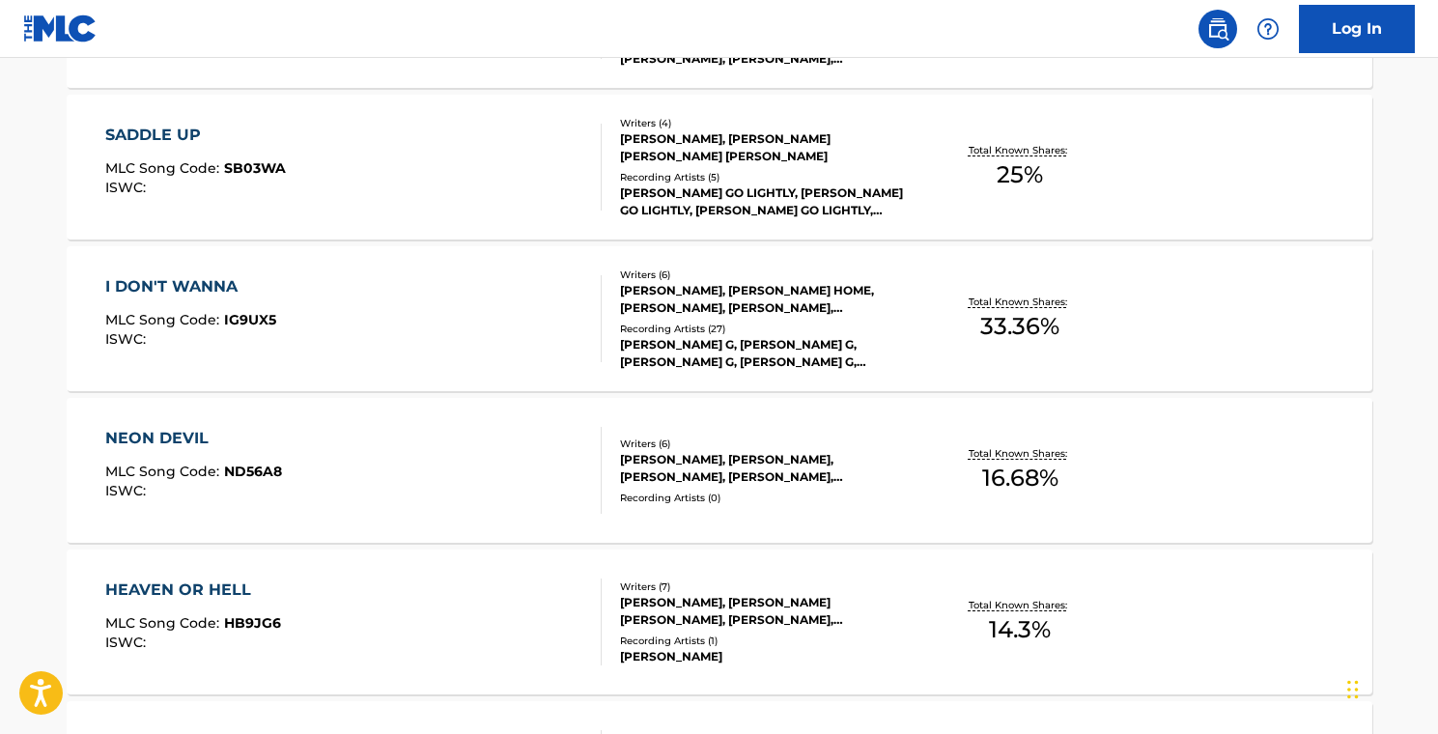
click at [506, 460] on div "NEON DEVIL MLC Song Code : ND56A8 ISWC :" at bounding box center [353, 470] width 496 height 87
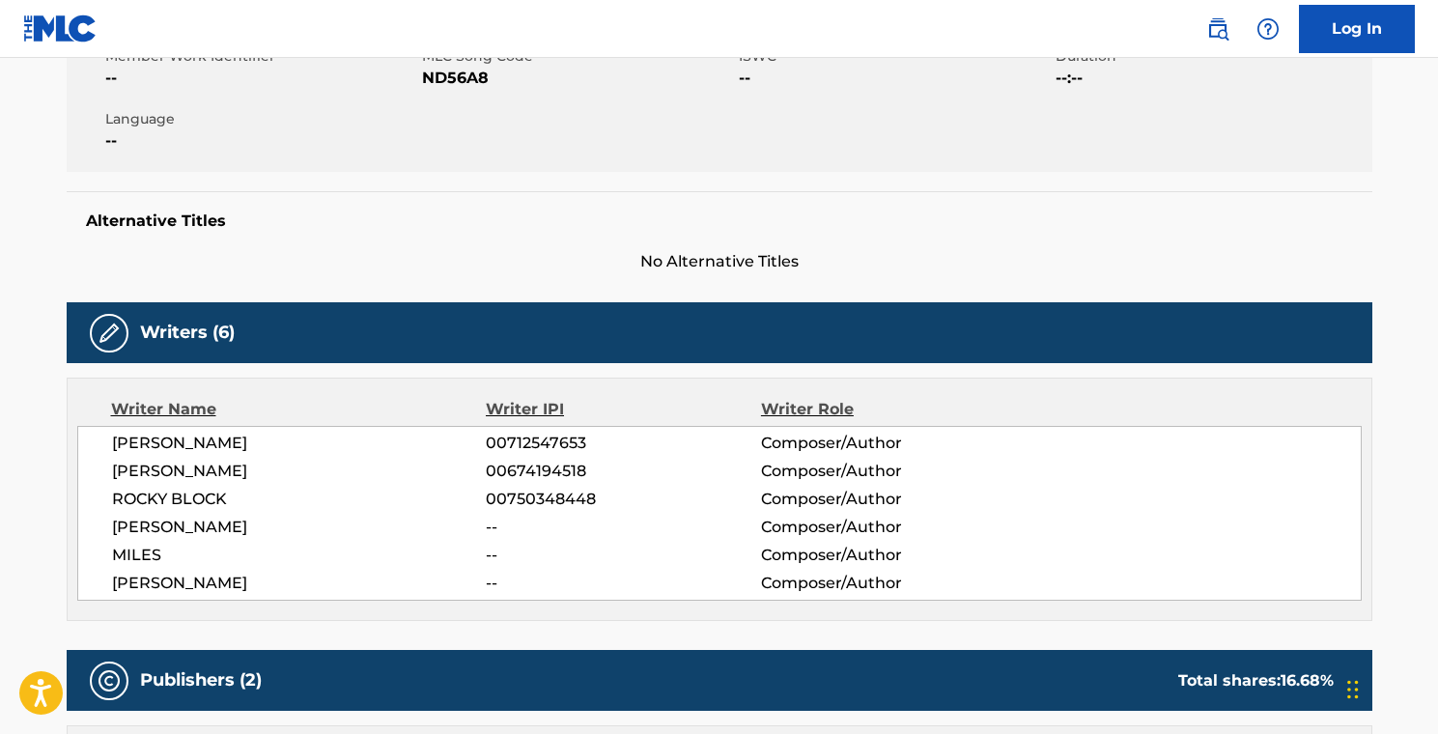
scroll to position [390, 0]
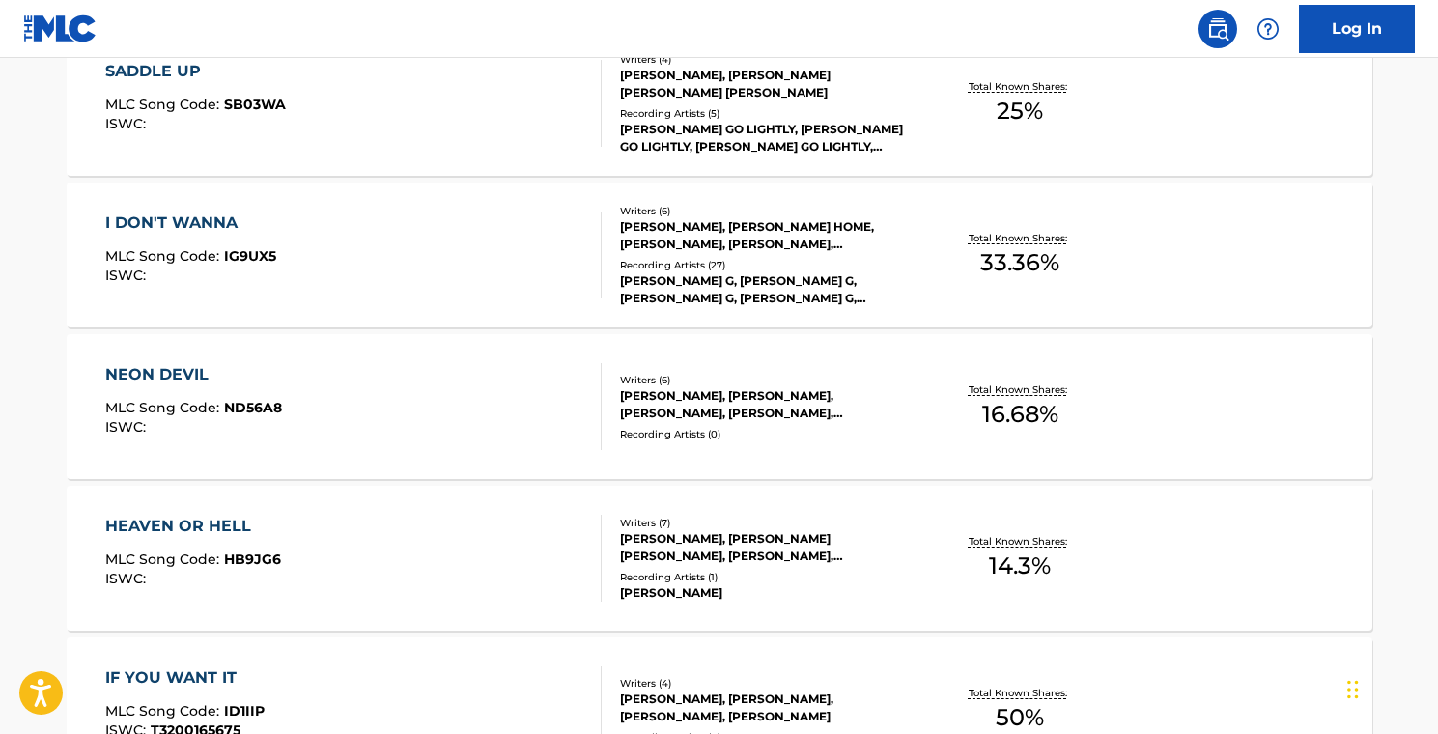
scroll to position [803, 0]
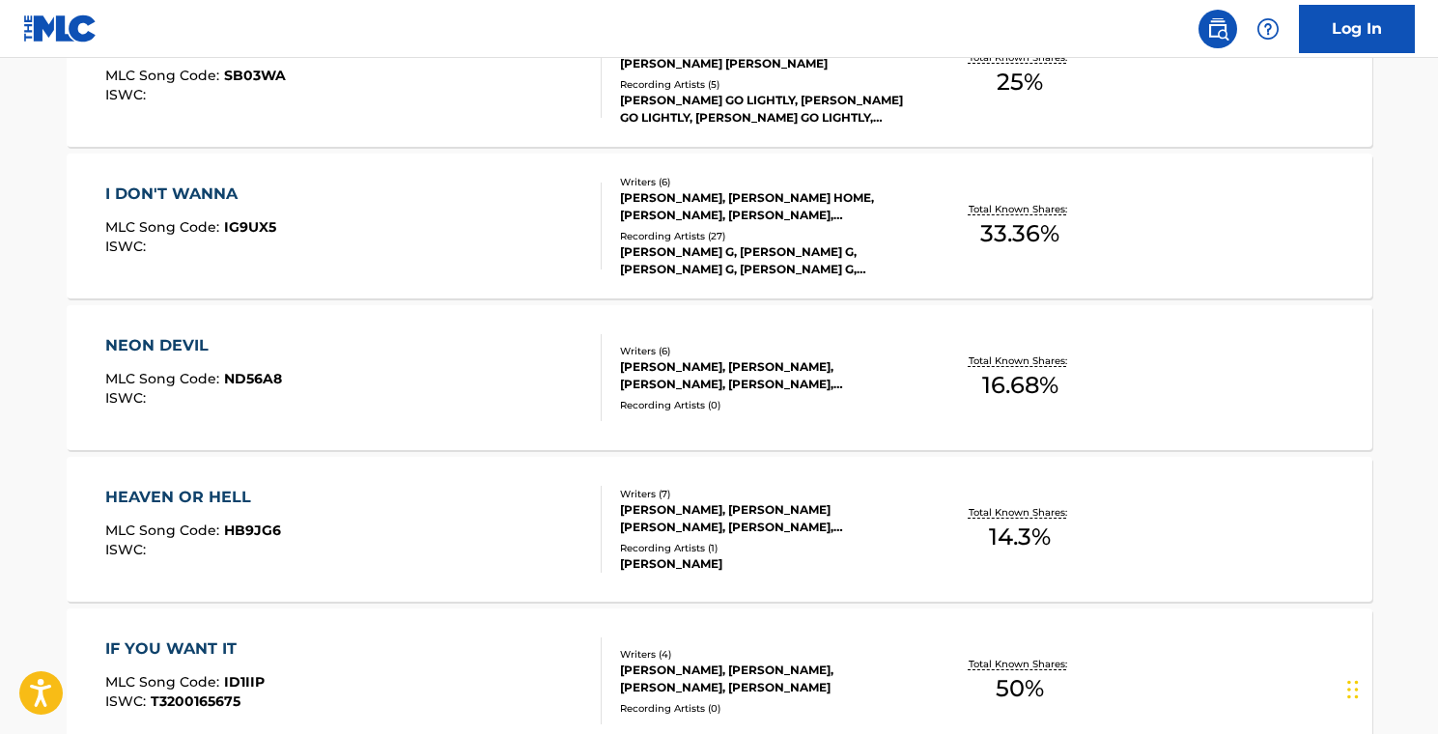
click at [532, 520] on div "HEAVEN OR HELL MLC Song Code : HB9JG6 ISWC :" at bounding box center [353, 529] width 496 height 87
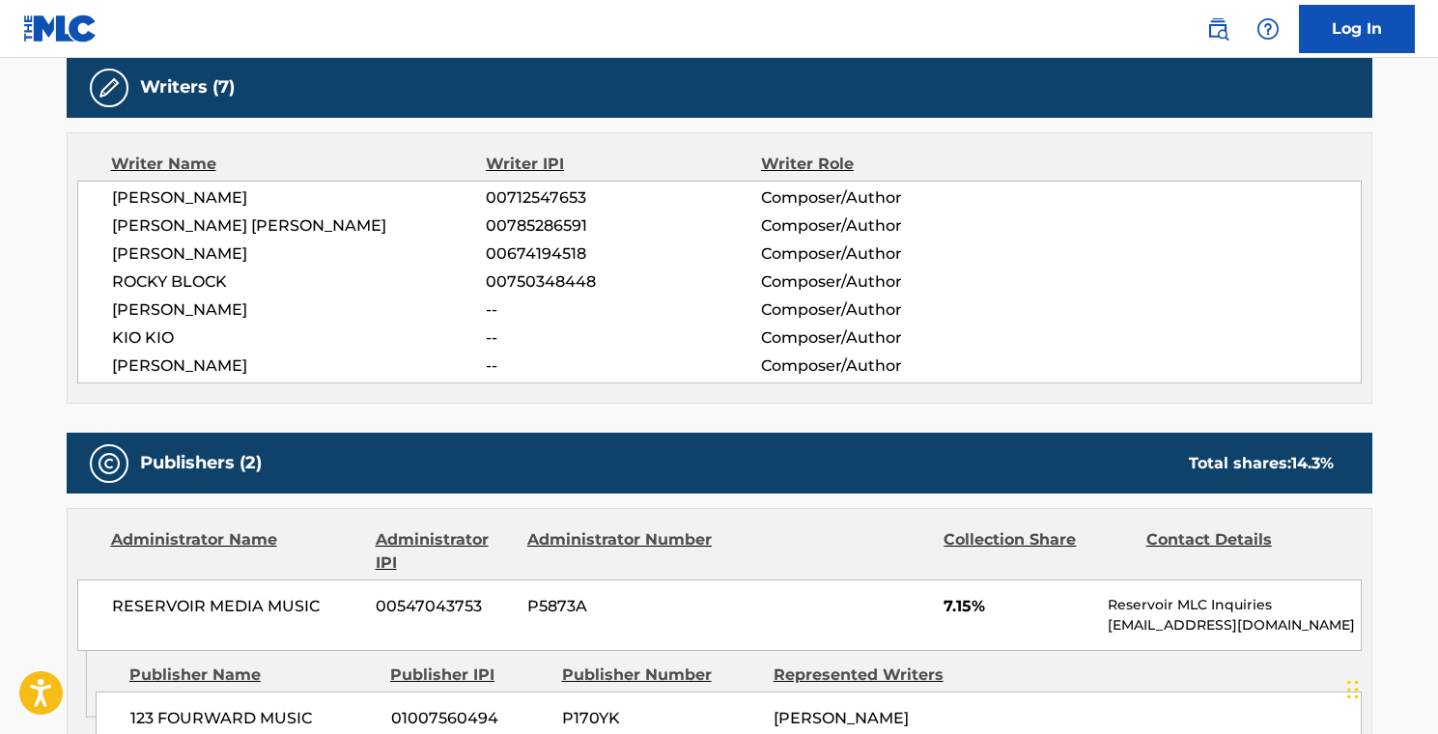
scroll to position [633, 0]
